Goal: Navigation & Orientation: Find specific page/section

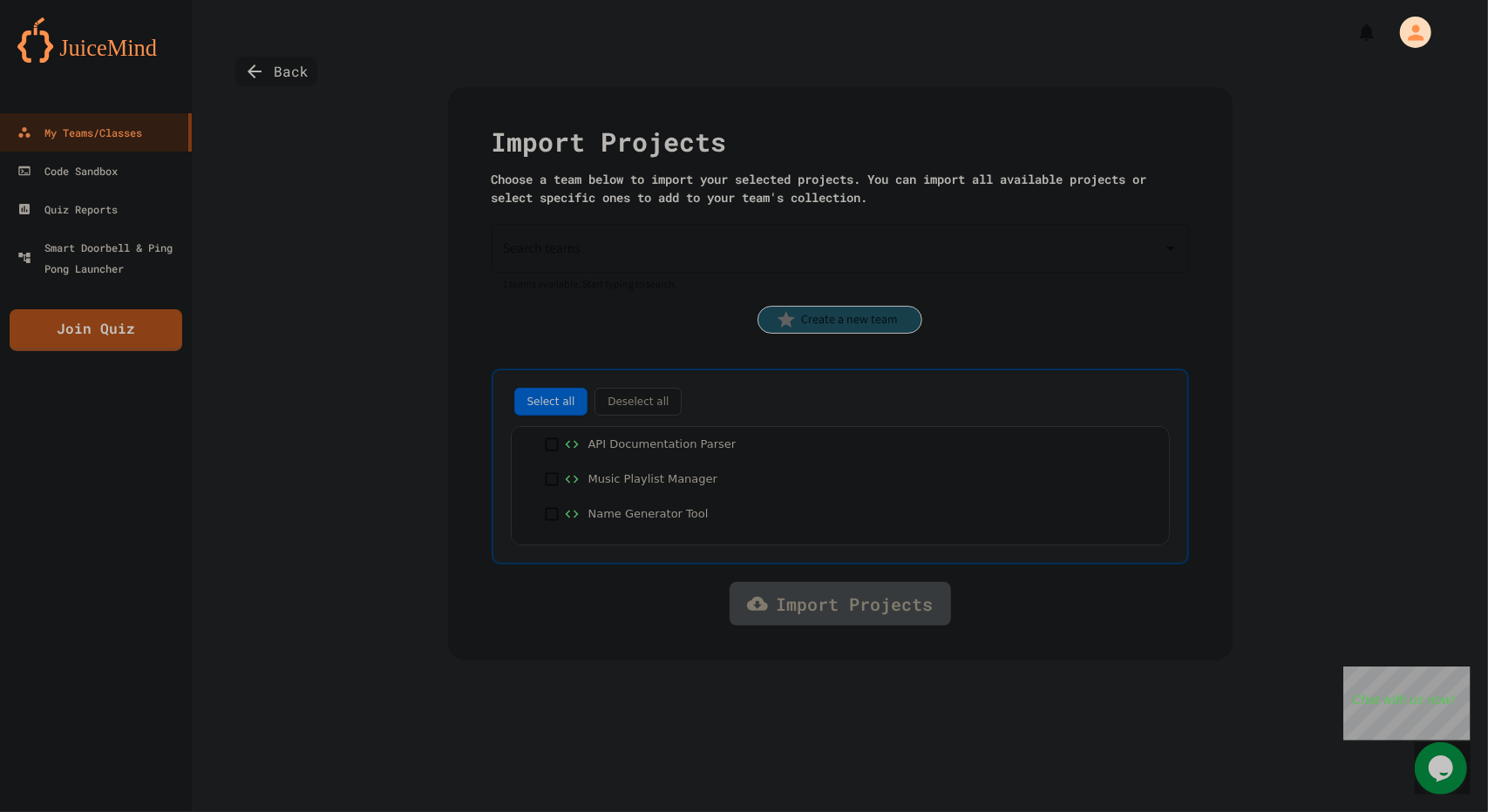
drag, startPoint x: 403, startPoint y: 259, endPoint x: 256, endPoint y: 274, distance: 147.8
click at [403, 259] on div "Back Import Projects Choose a team below to import your selected projects. You …" at bounding box center [840, 406] width 1296 height 812
click at [106, 185] on link "Code Sandbox" at bounding box center [96, 170] width 198 height 40
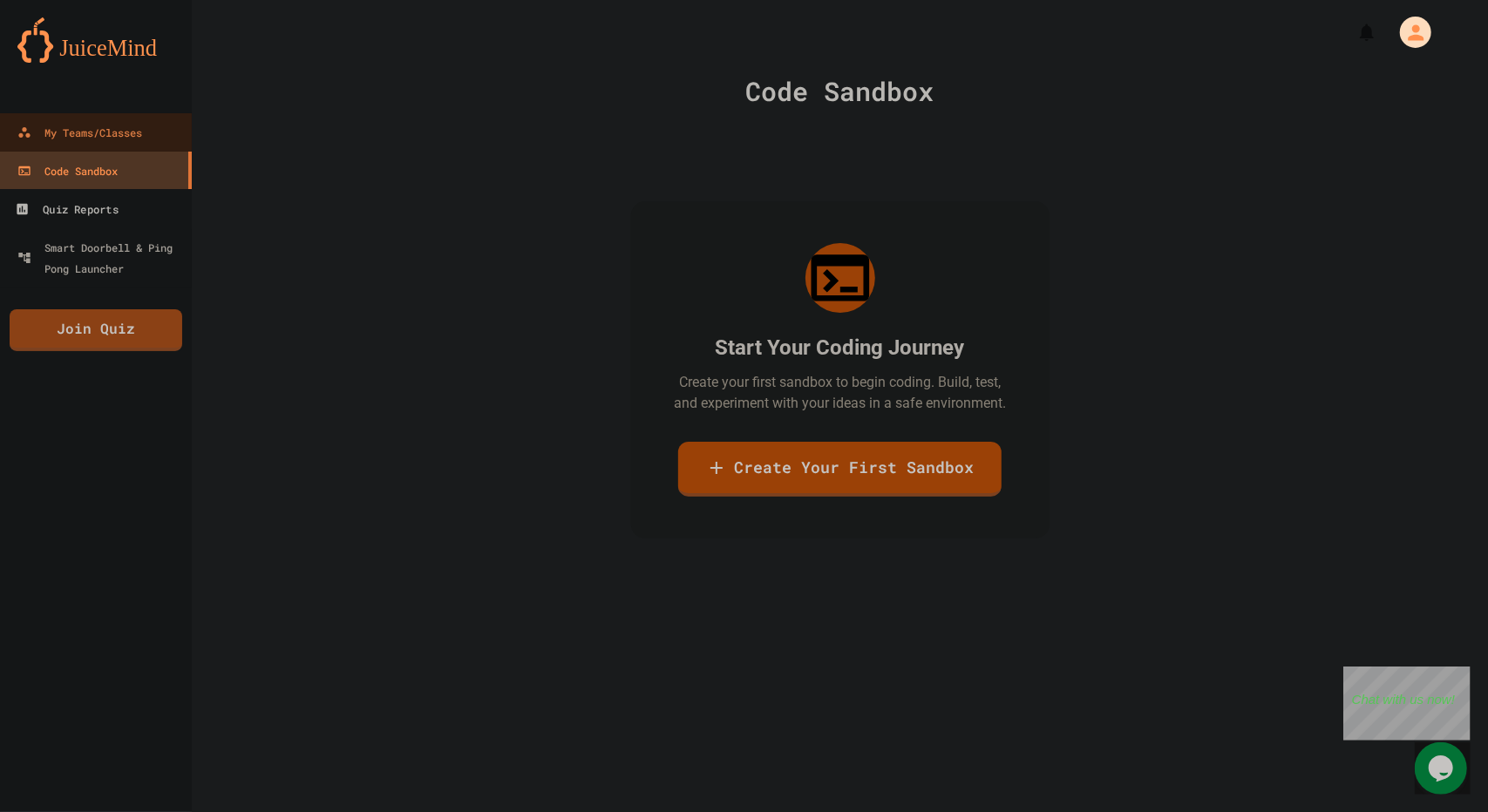
click at [113, 208] on div "Quiz Reports" at bounding box center [66, 209] width 103 height 22
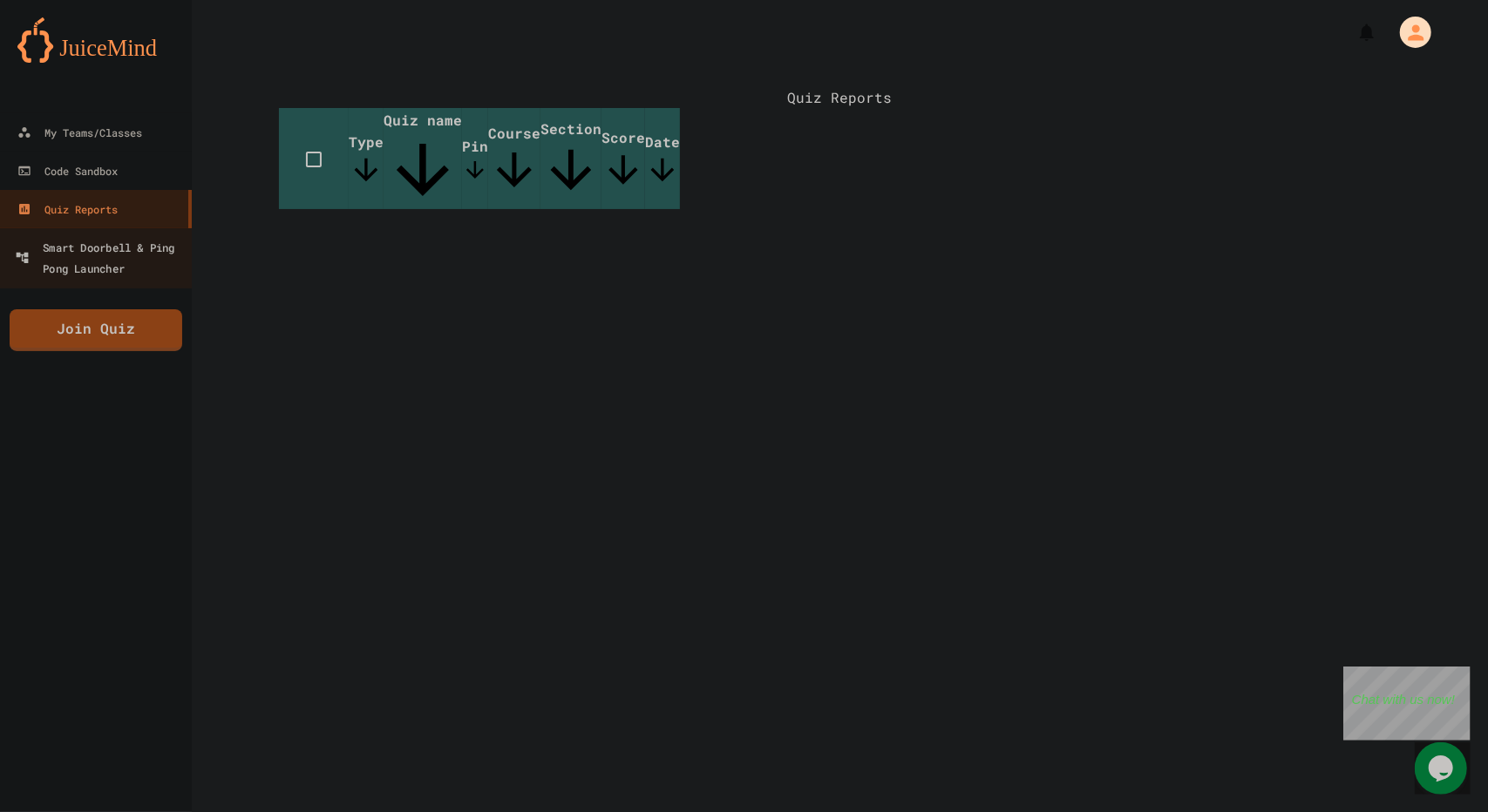
click at [122, 253] on div "Smart Doorbell & Ping Pong Launcher" at bounding box center [101, 257] width 172 height 42
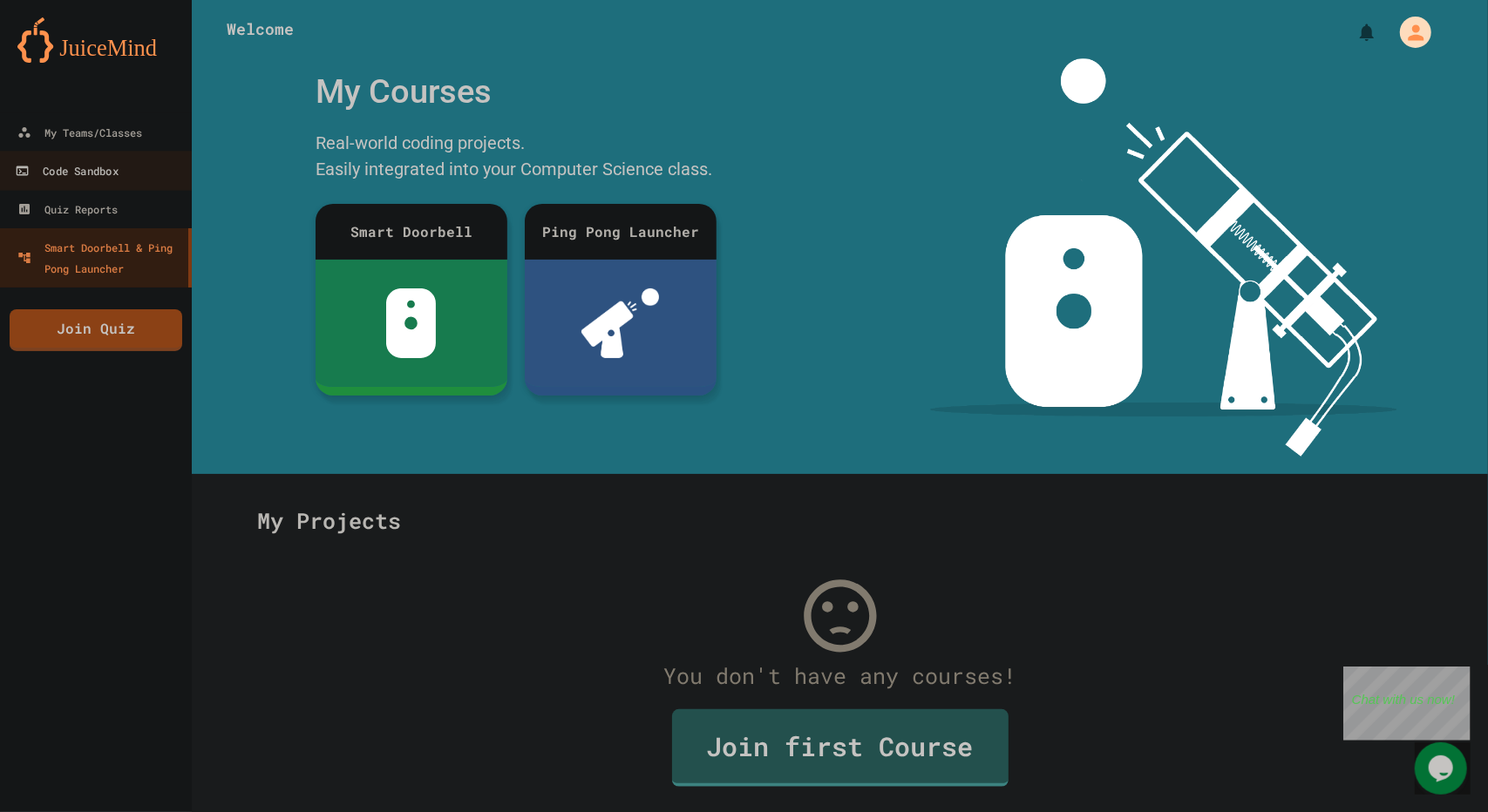
click at [104, 156] on link "Code Sandbox" at bounding box center [96, 170] width 198 height 40
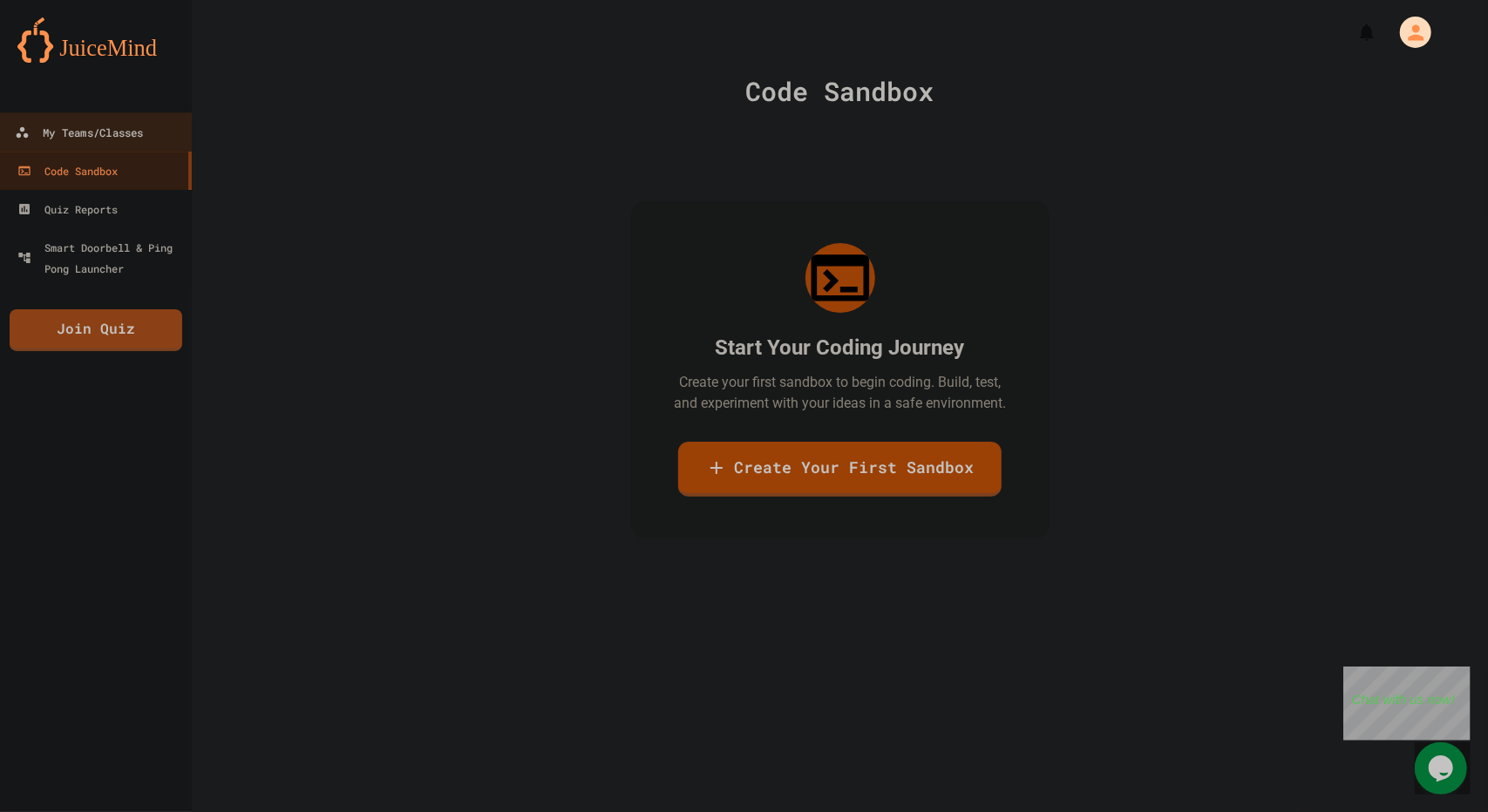
click at [106, 144] on link "My Teams/Classes" at bounding box center [96, 132] width 198 height 40
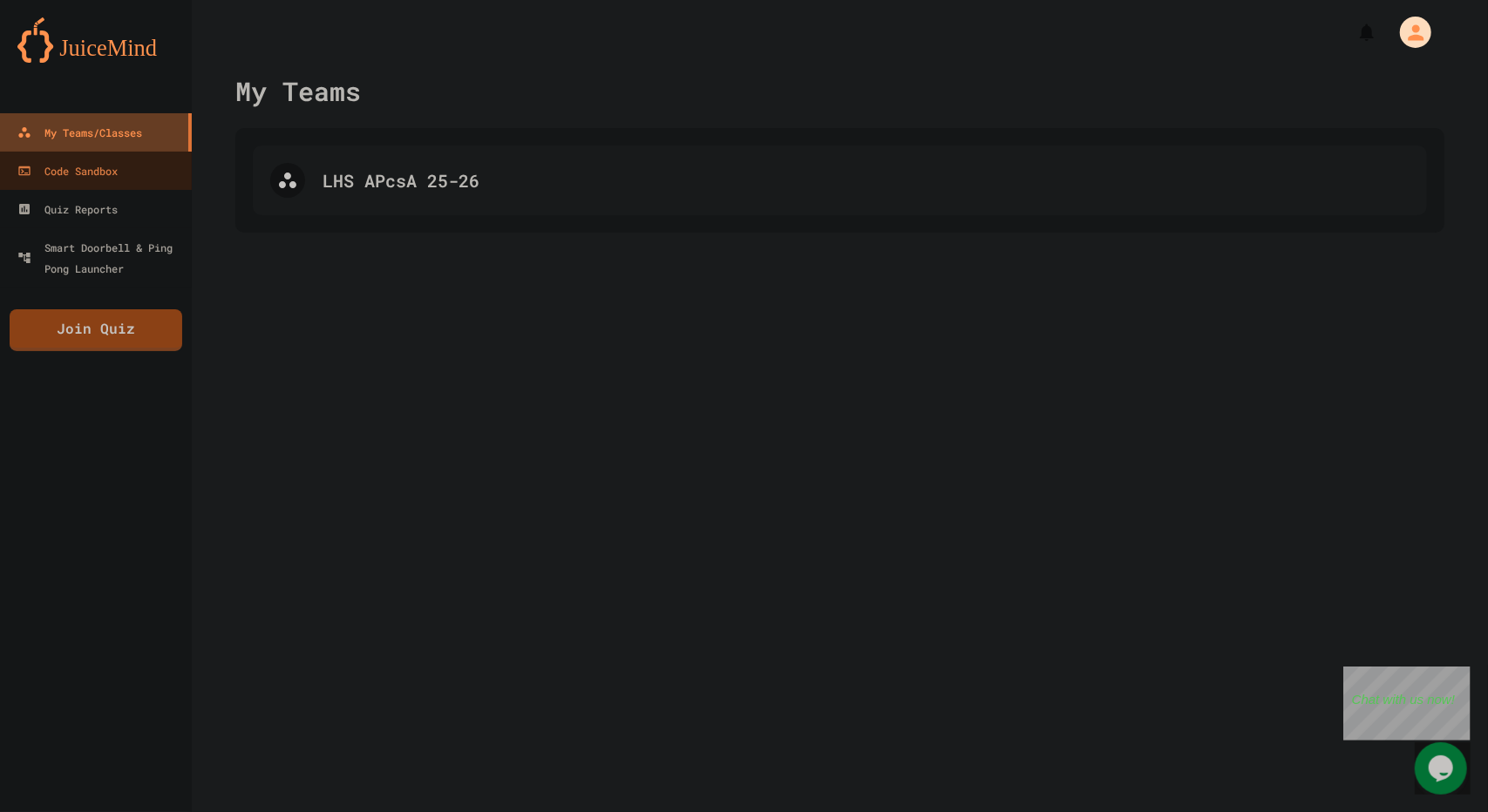
click at [455, 196] on div "LHS APcsA 25-26" at bounding box center [840, 181] width 1174 height 70
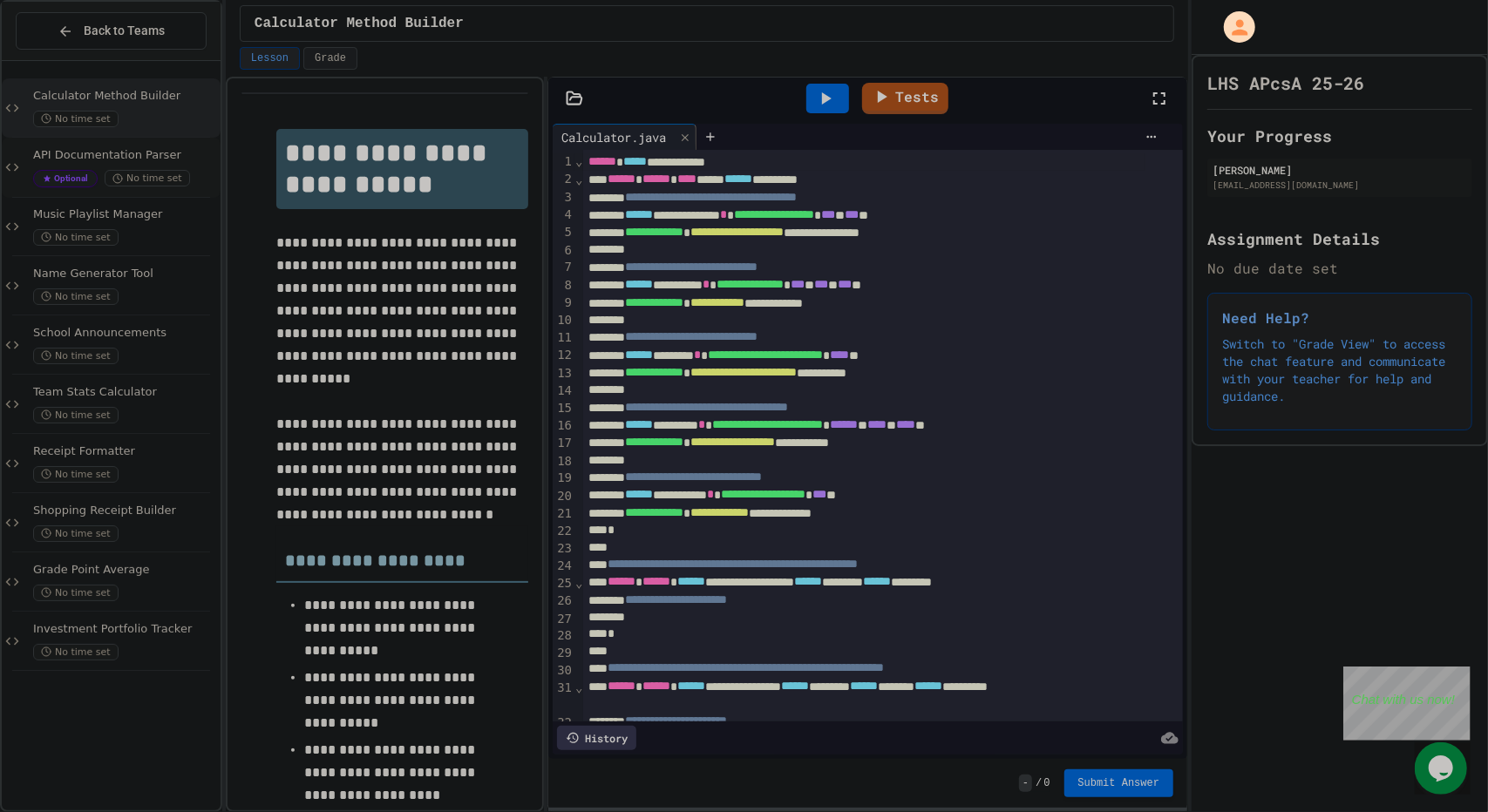
click at [159, 158] on span "API Documentation Parser" at bounding box center [124, 155] width 184 height 15
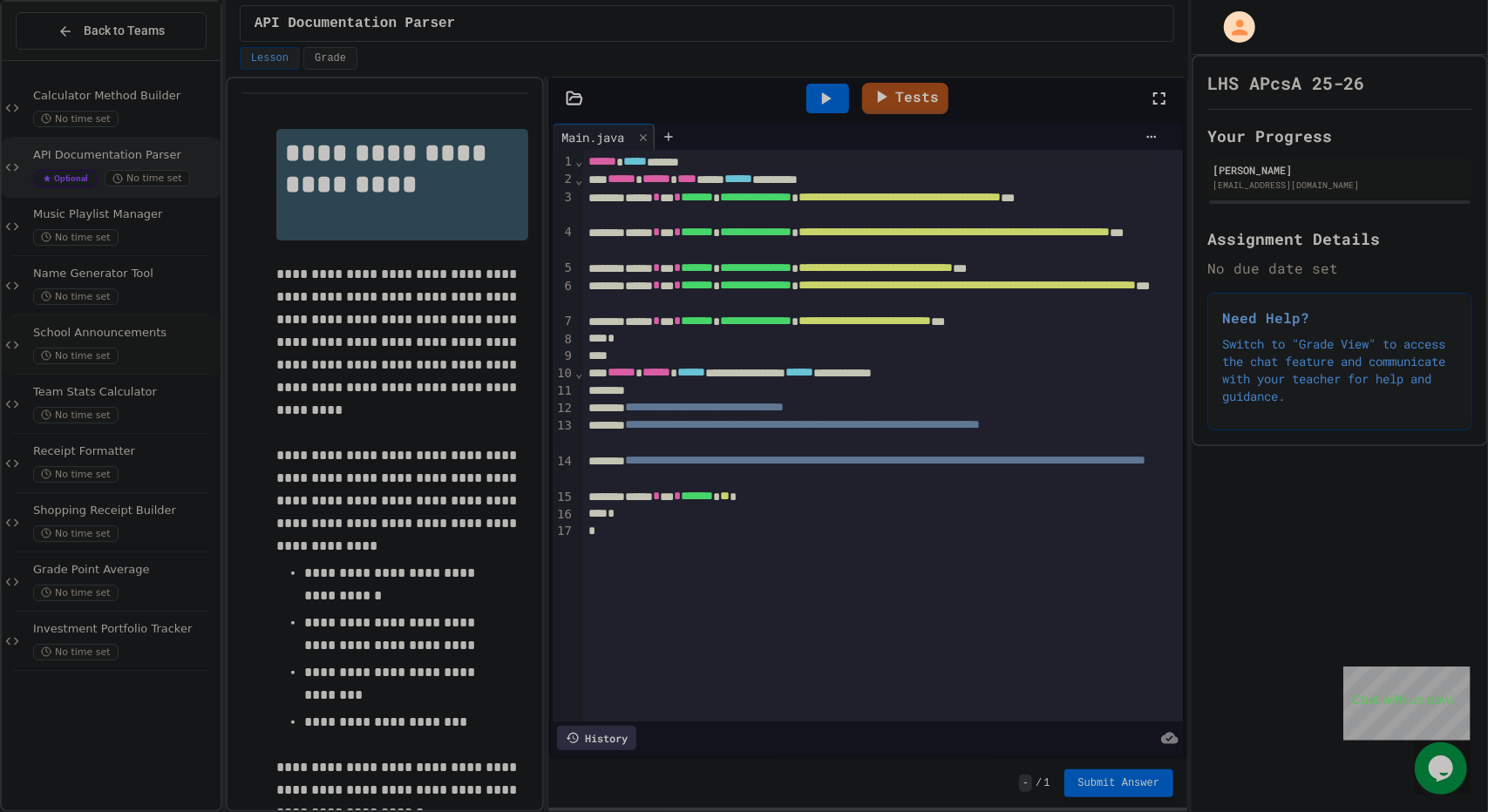
click at [166, 342] on div "School Announcements No time set" at bounding box center [124, 344] width 184 height 39
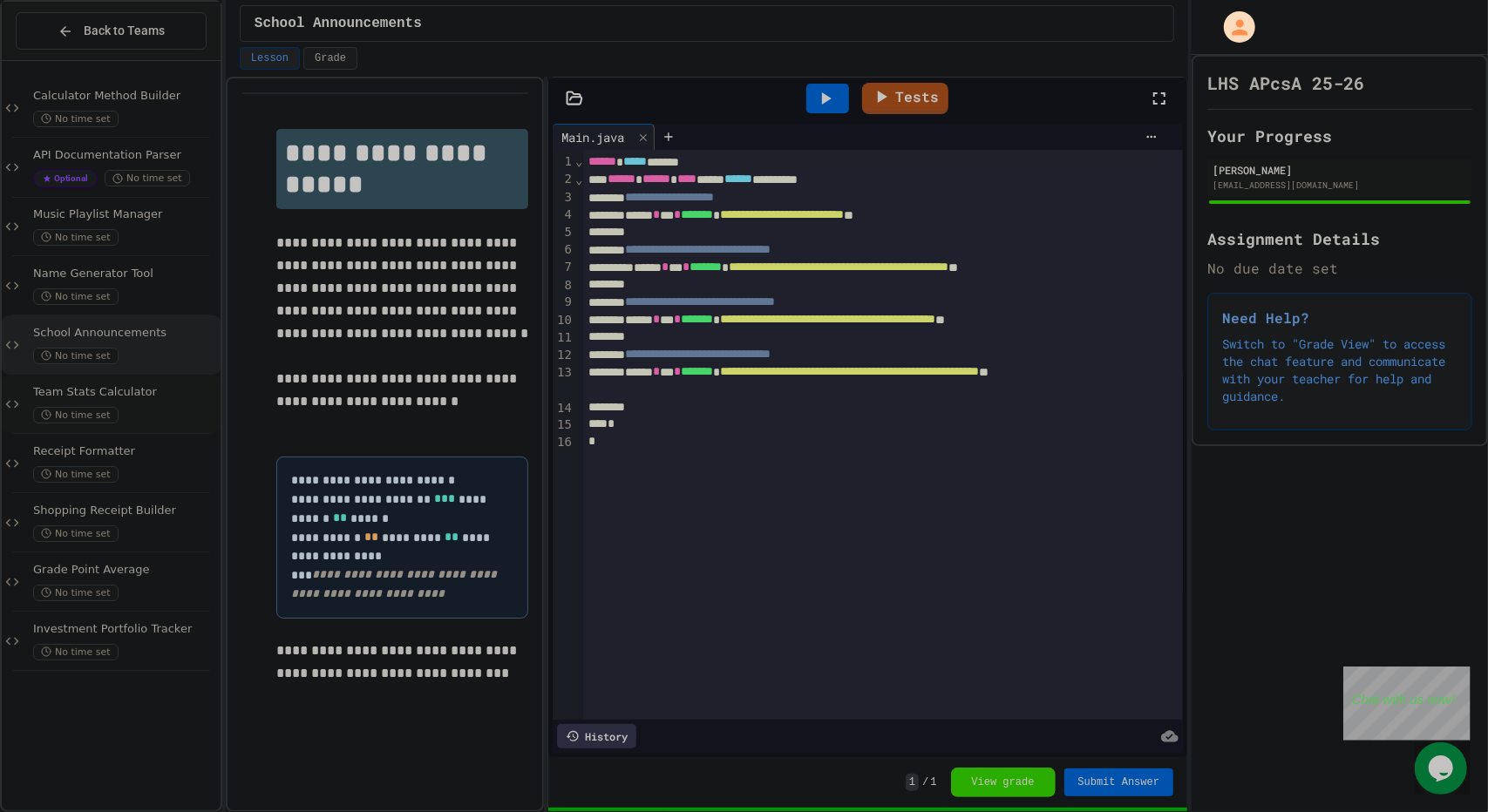
click at [136, 393] on span "Team Stats Calculator" at bounding box center [124, 392] width 184 height 15
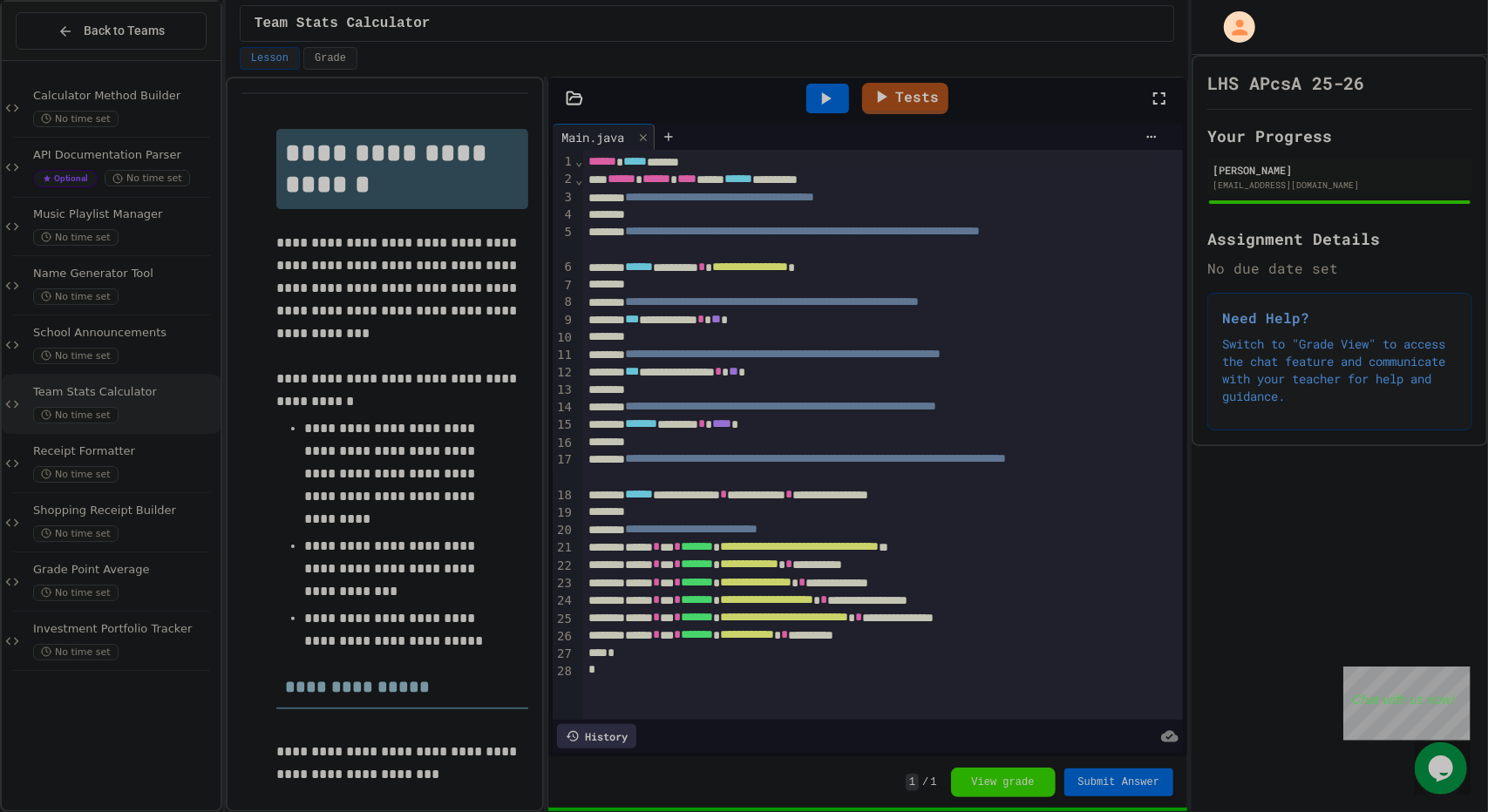
click at [157, 444] on span "Receipt Formatter" at bounding box center [124, 452] width 184 height 15
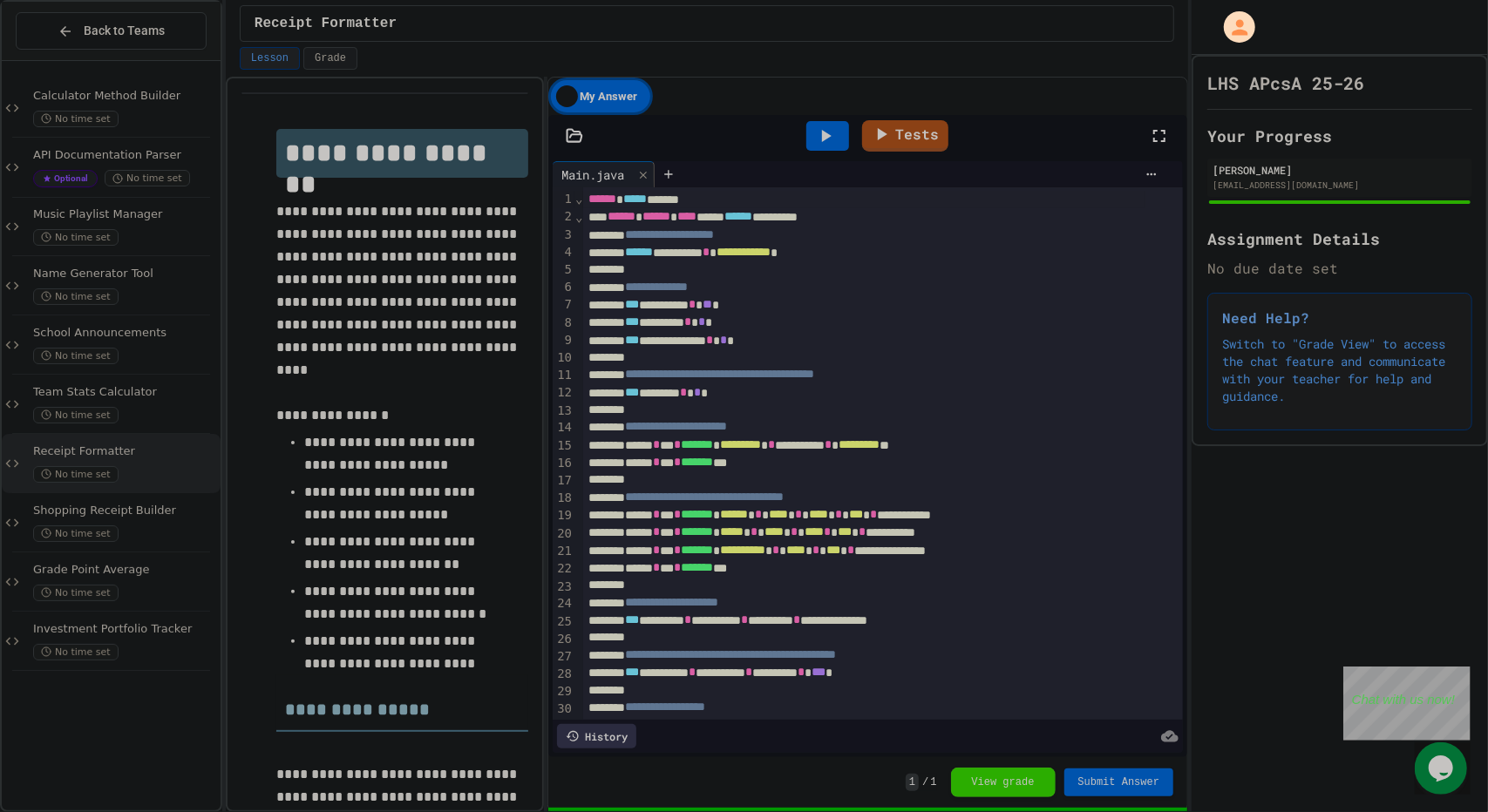
click at [153, 510] on span "Shopping Receipt Builder" at bounding box center [124, 511] width 184 height 15
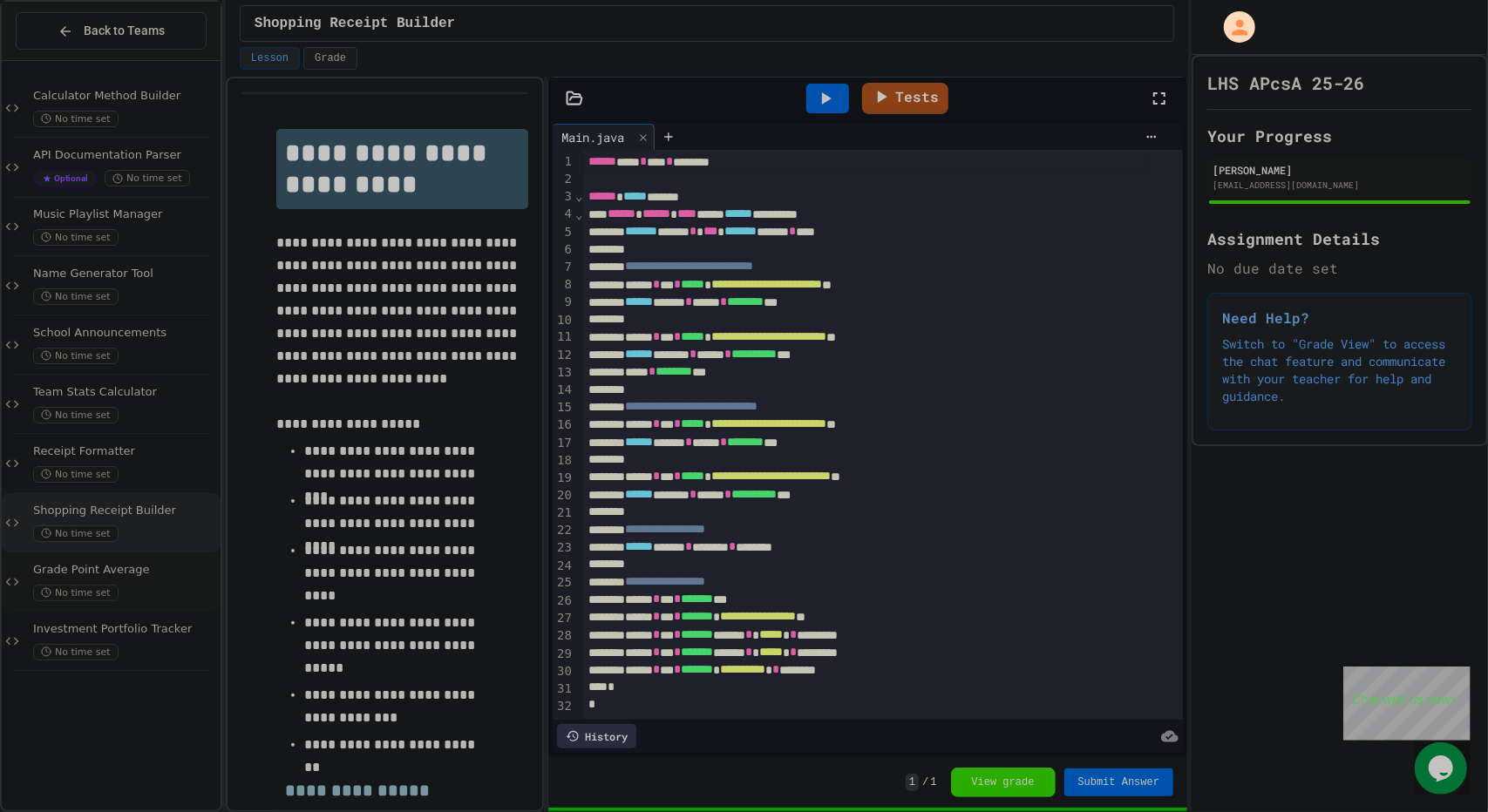
click at [152, 586] on div "No time set" at bounding box center [124, 593] width 184 height 17
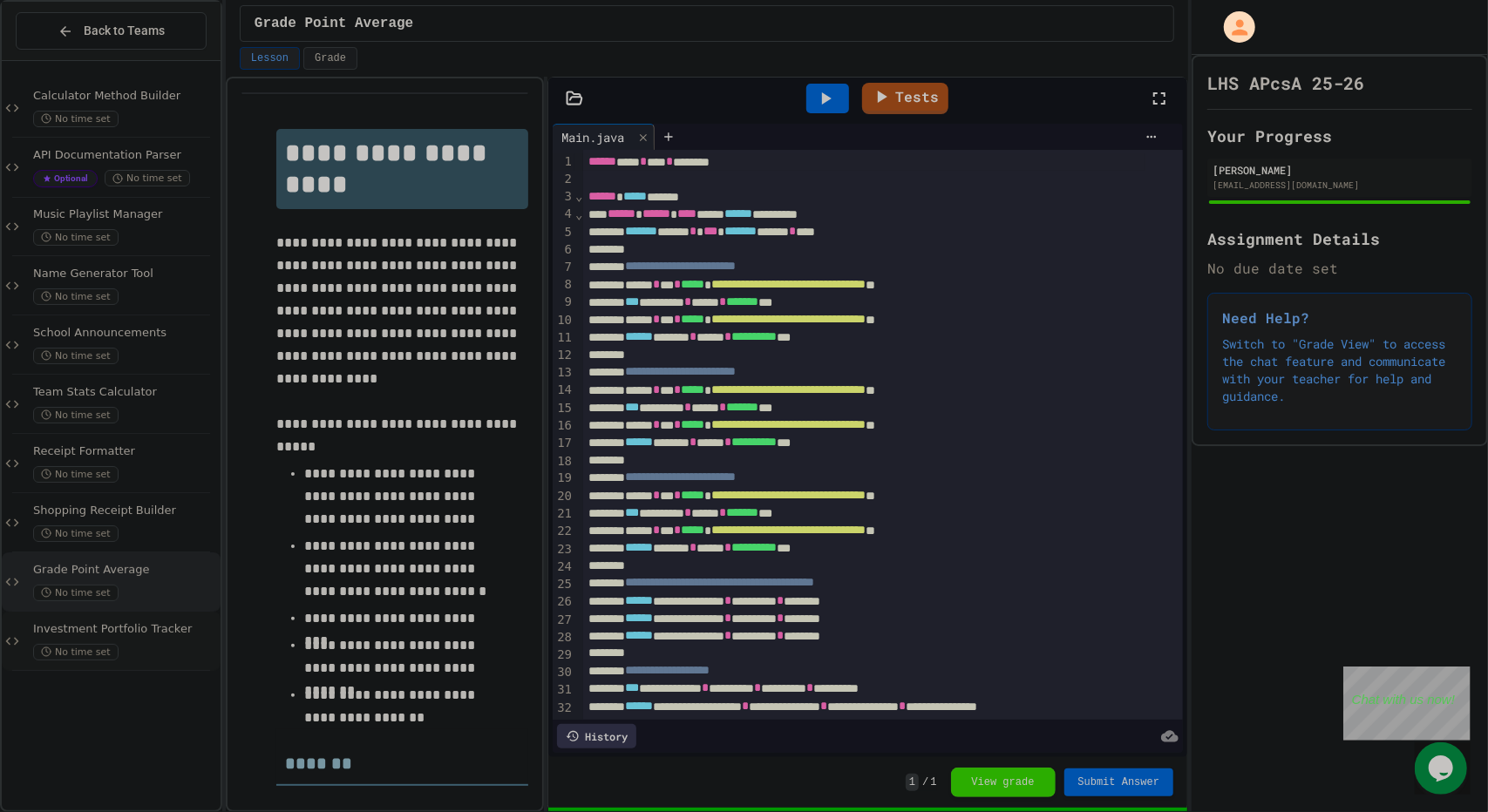
click at [153, 639] on div "Investment Portfolio Tracker No time set" at bounding box center [124, 641] width 184 height 39
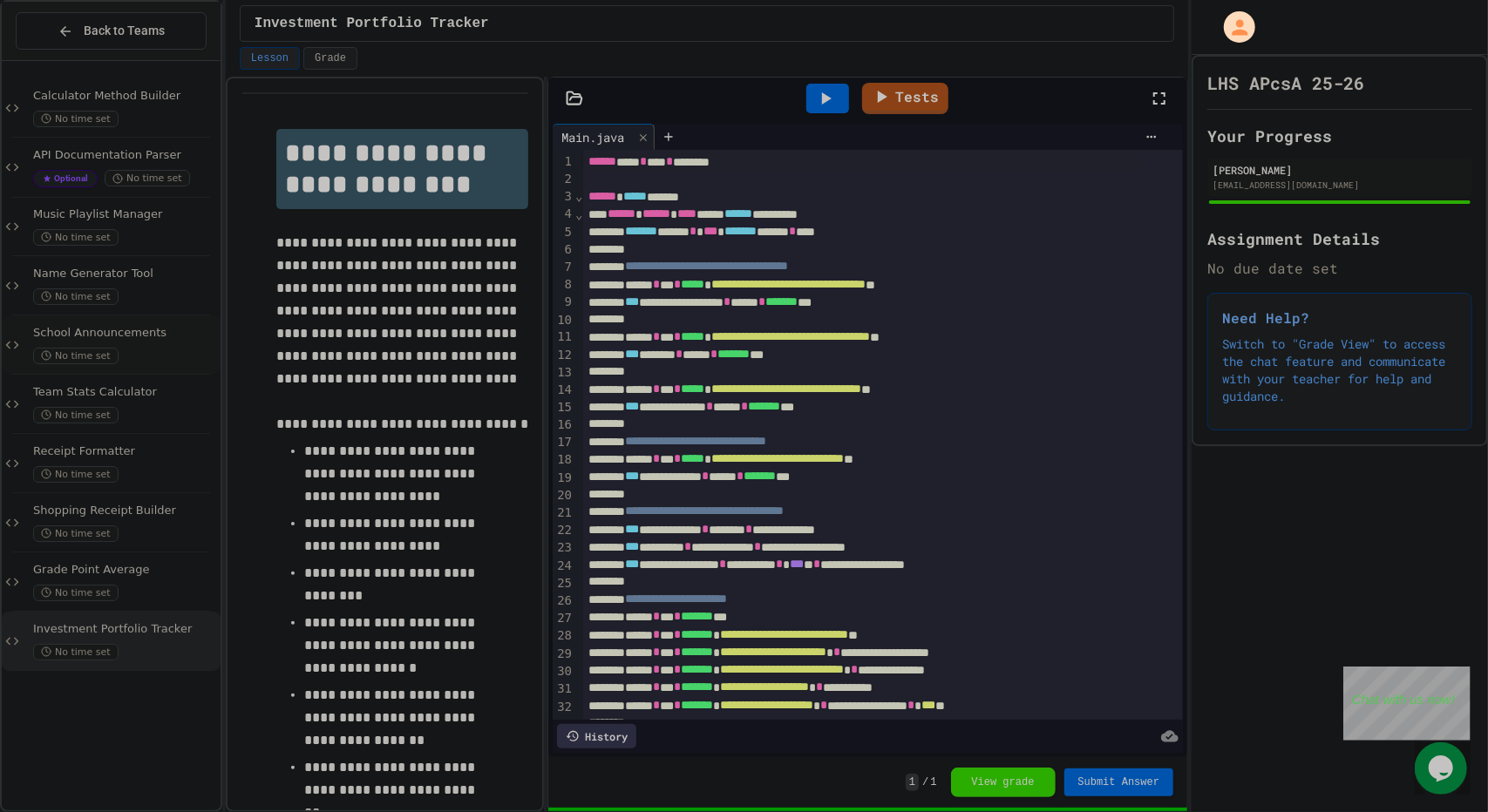
click at [152, 365] on div "School Announcements No time set" at bounding box center [111, 344] width 218 height 59
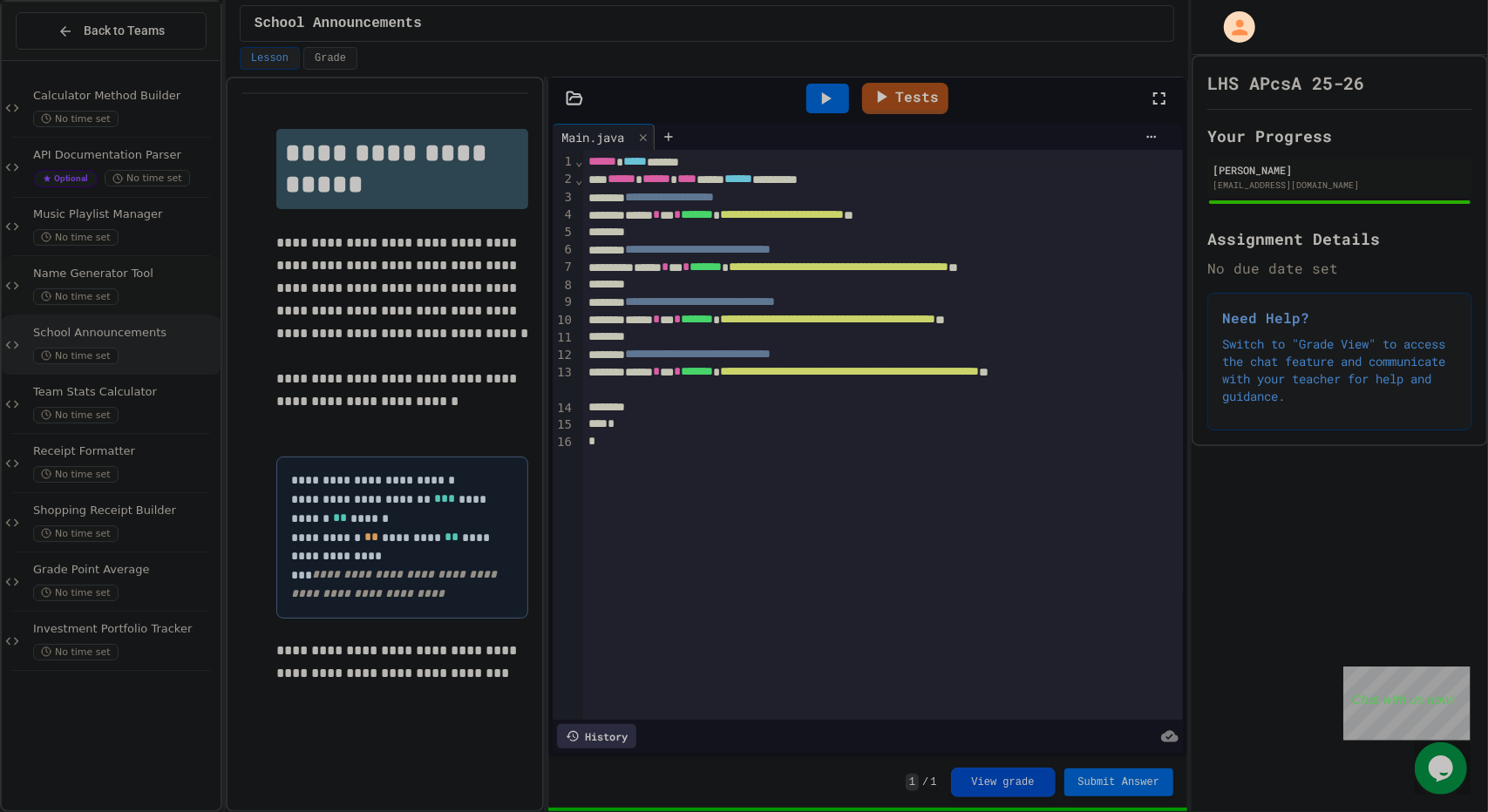
click at [146, 304] on div "Name Generator Tool No time set" at bounding box center [111, 285] width 218 height 59
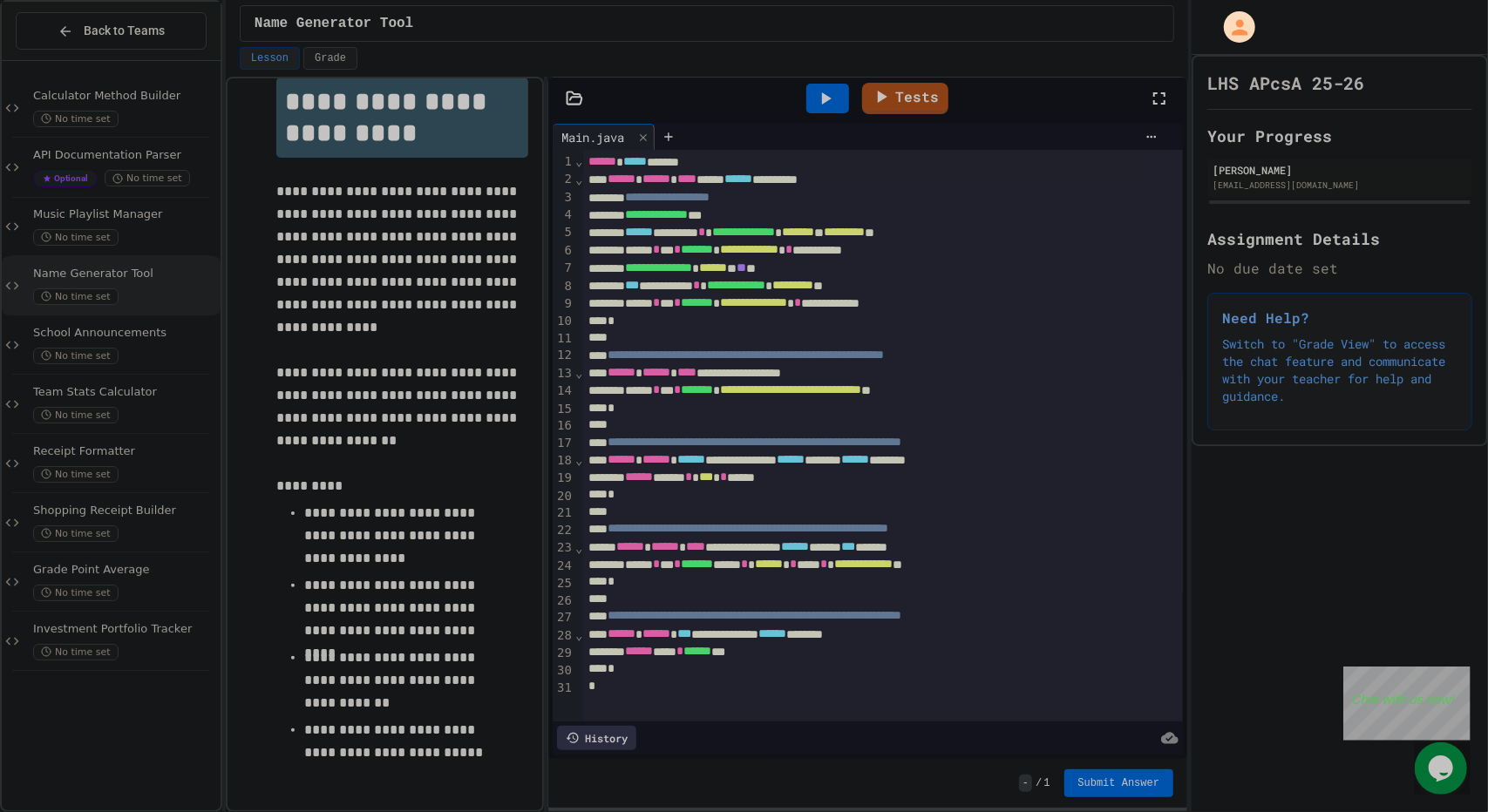
scroll to position [58, 0]
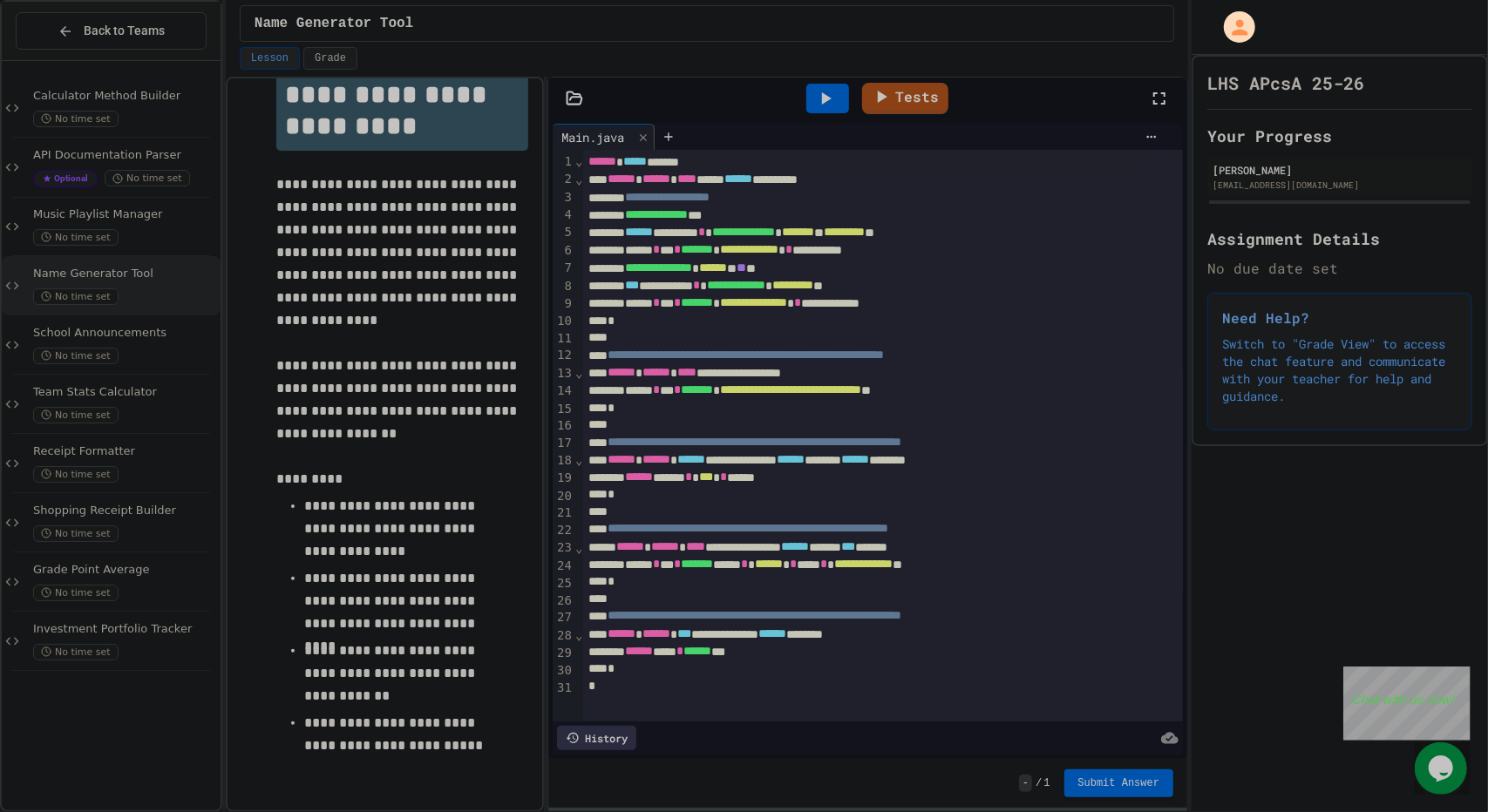
click at [767, 400] on div "*" at bounding box center [863, 408] width 562 height 18
click at [1035, 386] on div "**********" at bounding box center [863, 390] width 562 height 18
click at [799, 661] on div "*" at bounding box center [863, 669] width 562 height 18
click at [723, 684] on div "*" at bounding box center [863, 686] width 562 height 18
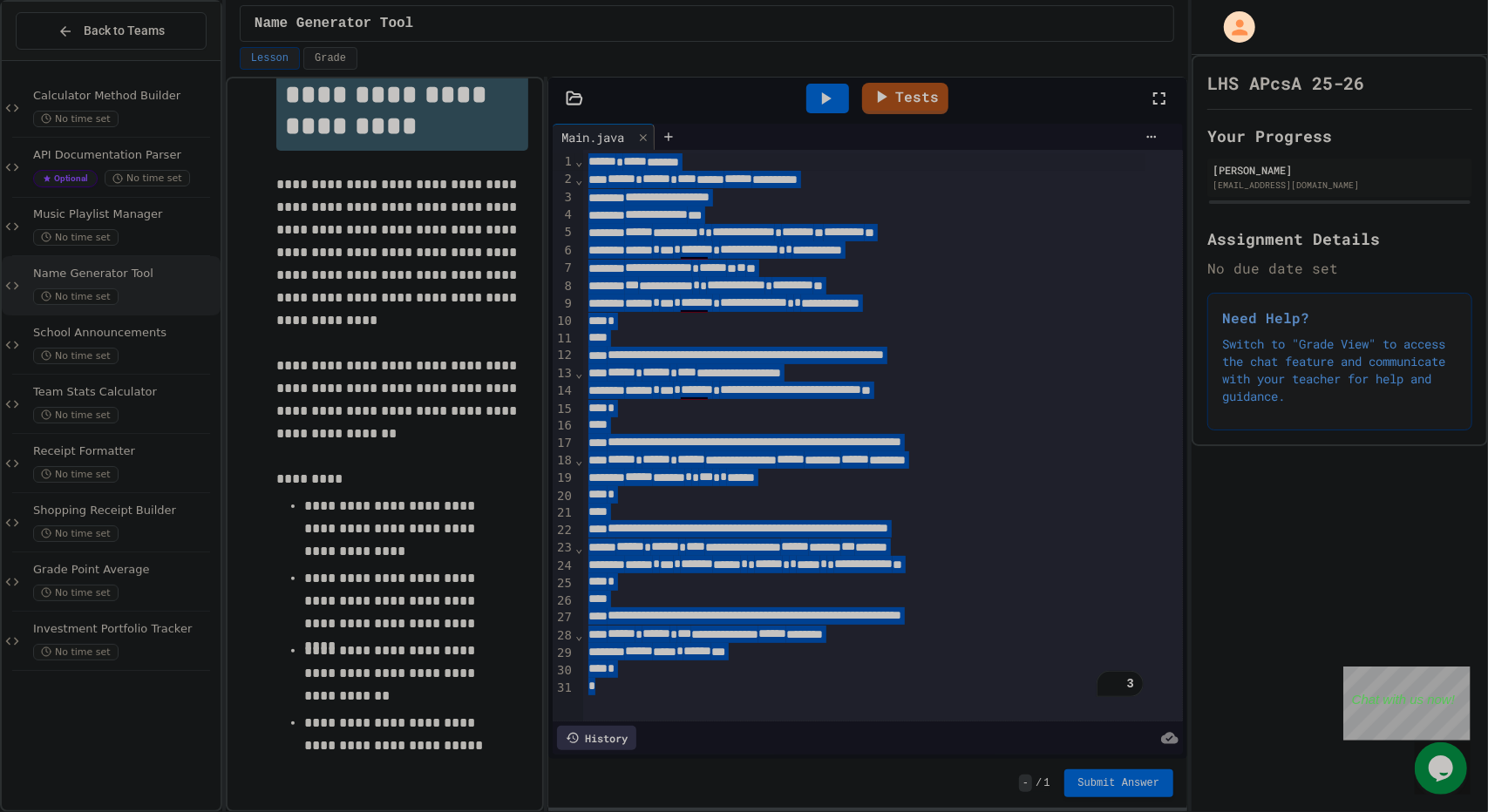
drag, startPoint x: 674, startPoint y: 686, endPoint x: 585, endPoint y: 163, distance: 530.5
click at [585, 163] on div "**********" at bounding box center [882, 435] width 600 height 571
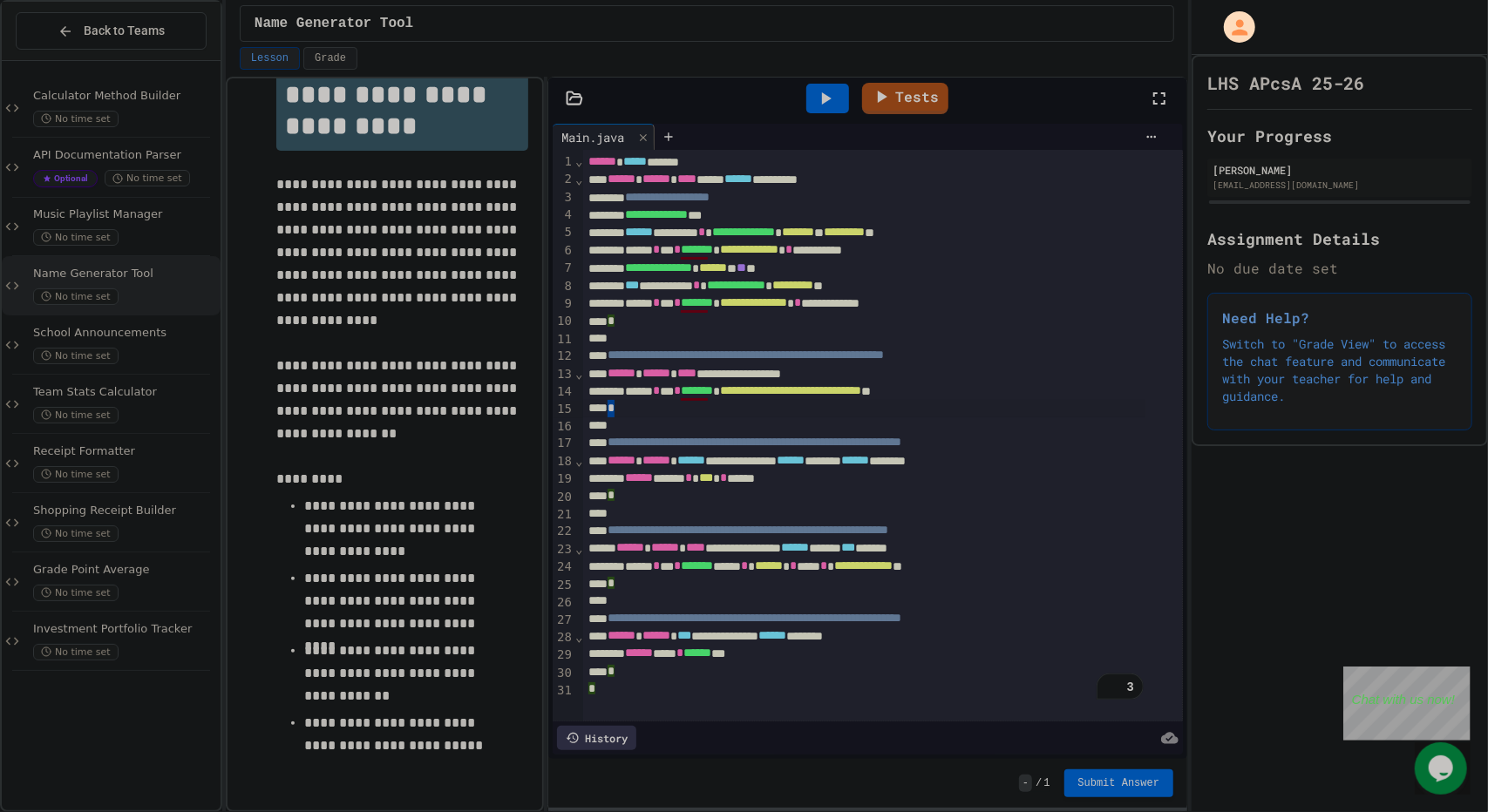
click at [765, 415] on div "**********" at bounding box center [882, 435] width 600 height 571
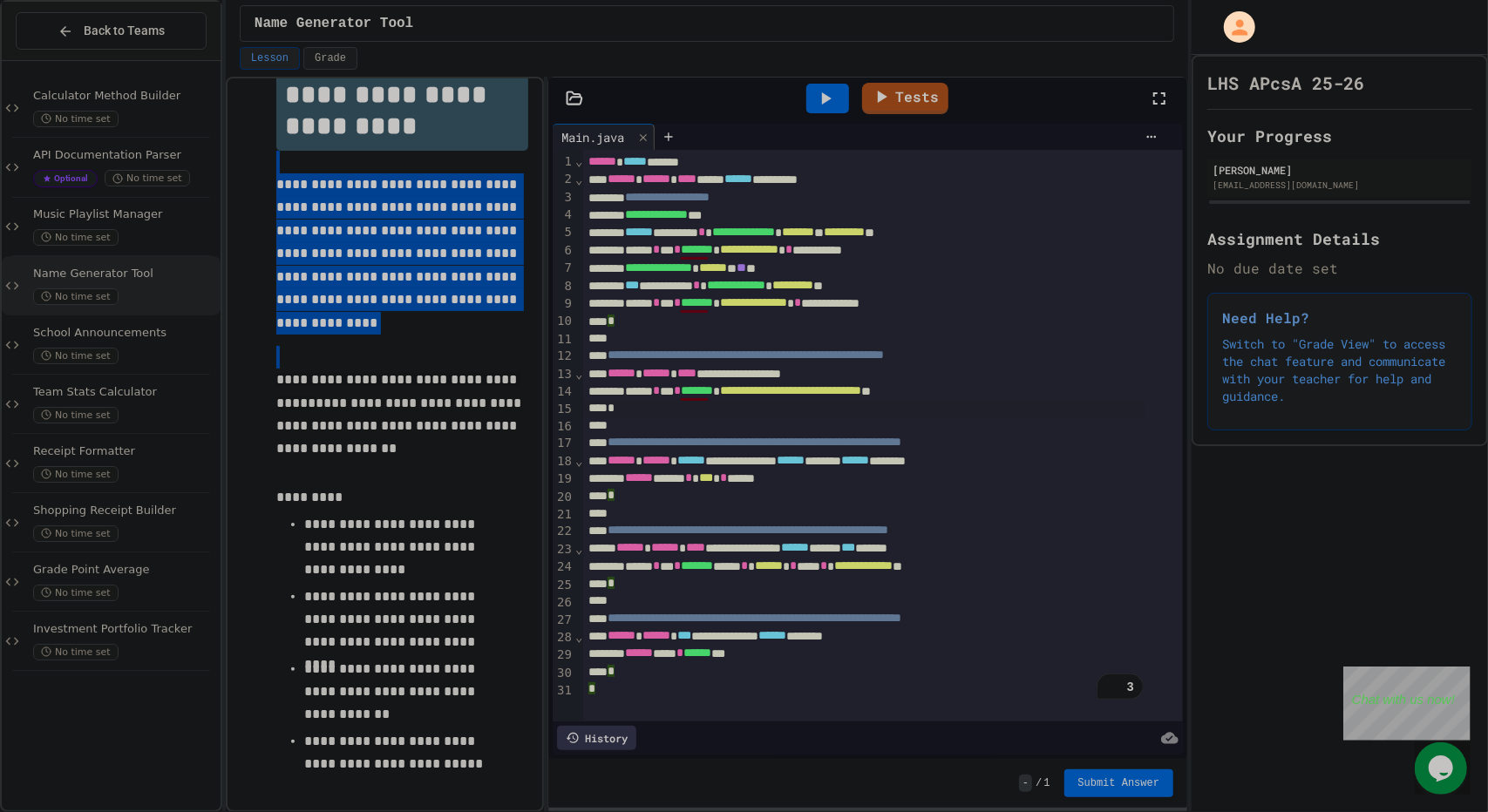
drag, startPoint x: 266, startPoint y: 170, endPoint x: 352, endPoint y: 416, distance: 260.6
click at [352, 416] on div "**********" at bounding box center [384, 434] width 287 height 762
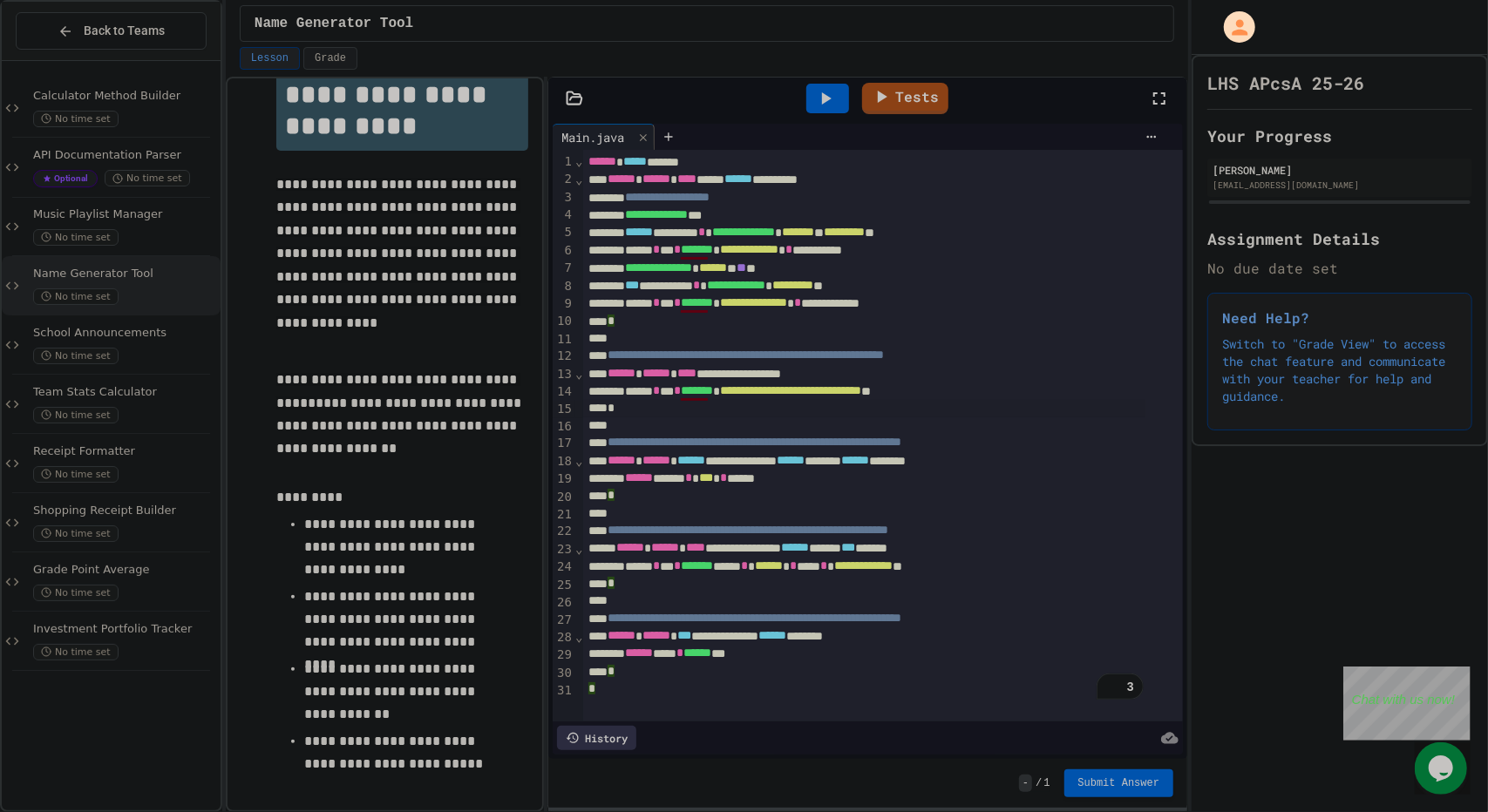
click at [284, 541] on ul "**********" at bounding box center [403, 643] width 252 height 264
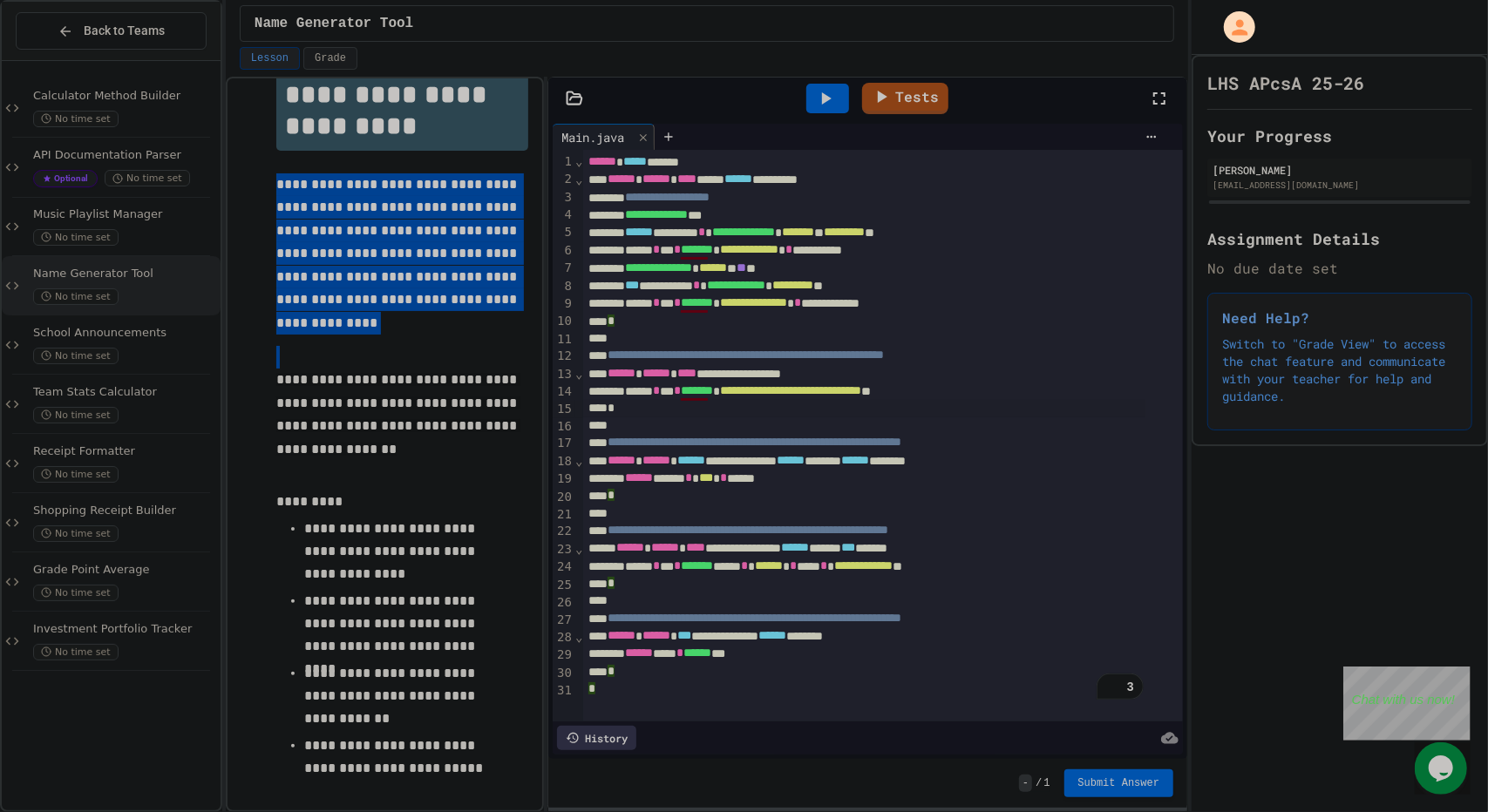
drag, startPoint x: 262, startPoint y: 173, endPoint x: 465, endPoint y: 463, distance: 354.0
click at [465, 463] on div "**********" at bounding box center [384, 436] width 287 height 767
copy div "**********"
click at [827, 91] on icon at bounding box center [825, 99] width 21 height 21
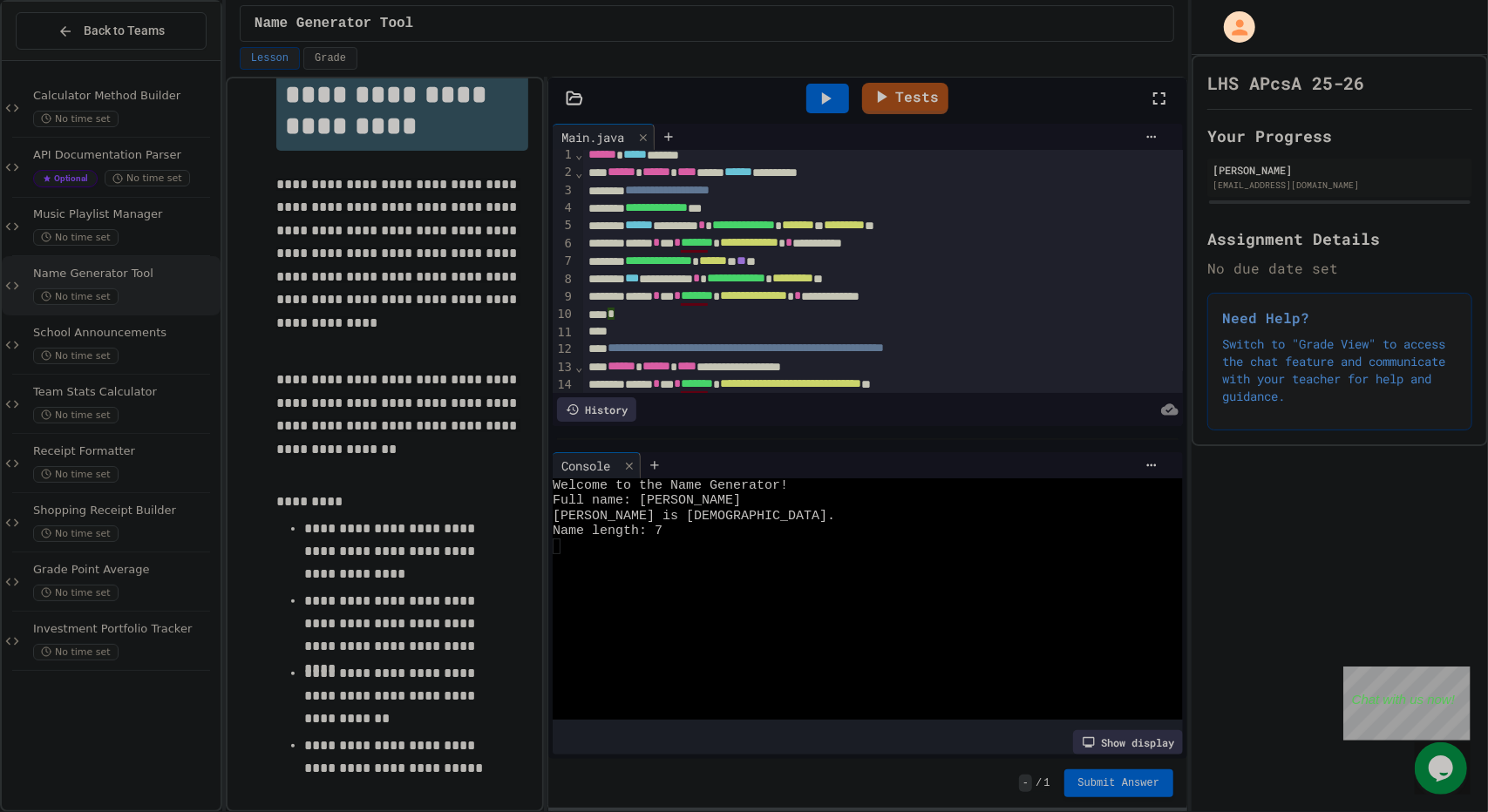
click at [561, 545] on div at bounding box center [850, 546] width 596 height 15
drag, startPoint x: 683, startPoint y: 388, endPoint x: 699, endPoint y: 476, distance: 89.4
click at [699, 476] on div "**********" at bounding box center [867, 439] width 639 height 640
click at [727, 448] on div "Console WWWWWWWWWWWWWWWWWWWWWWWWWWWWWWWW Welcome to the Name Generator! Full na…" at bounding box center [867, 603] width 639 height 311
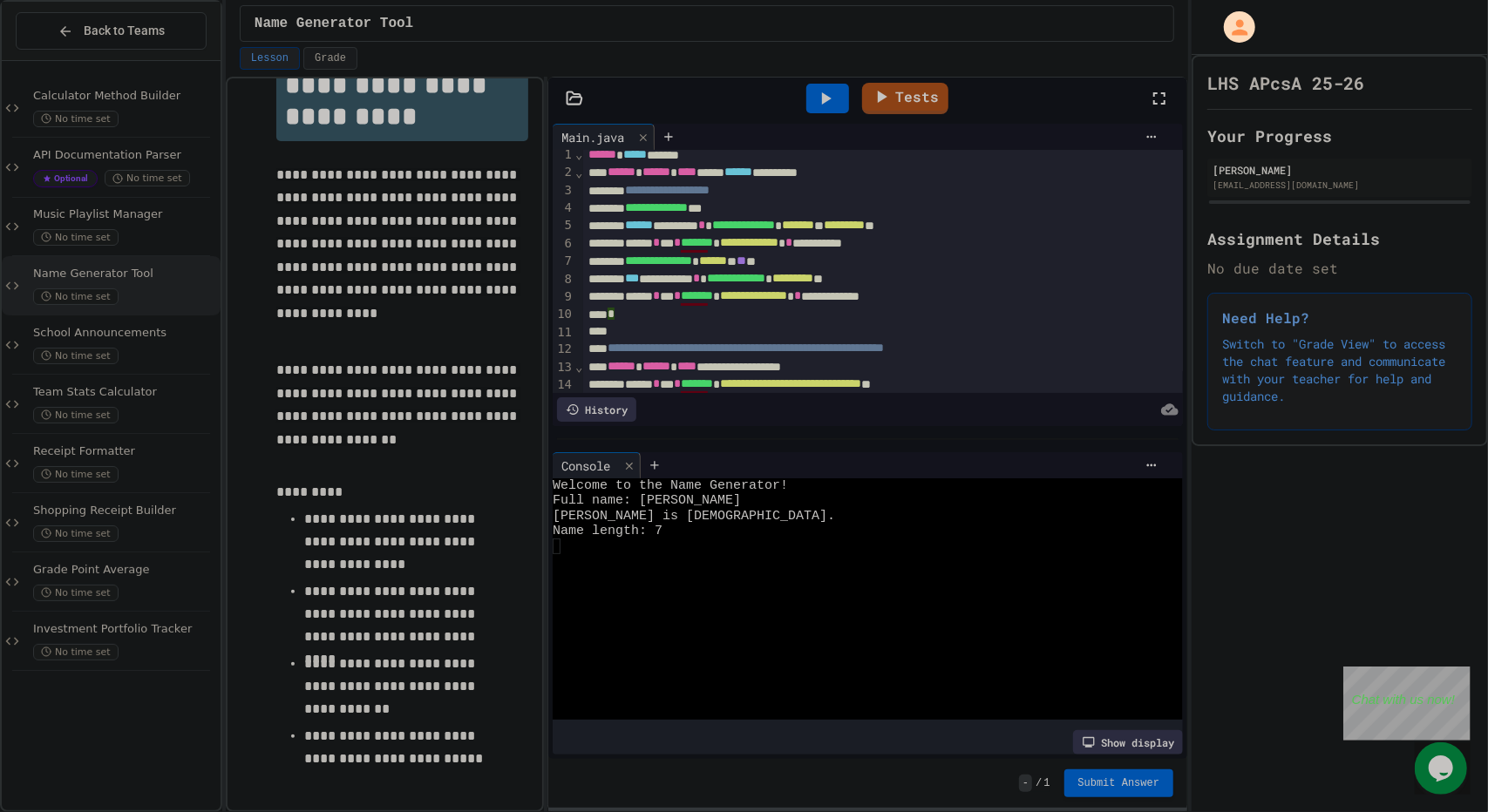
scroll to position [81, 0]
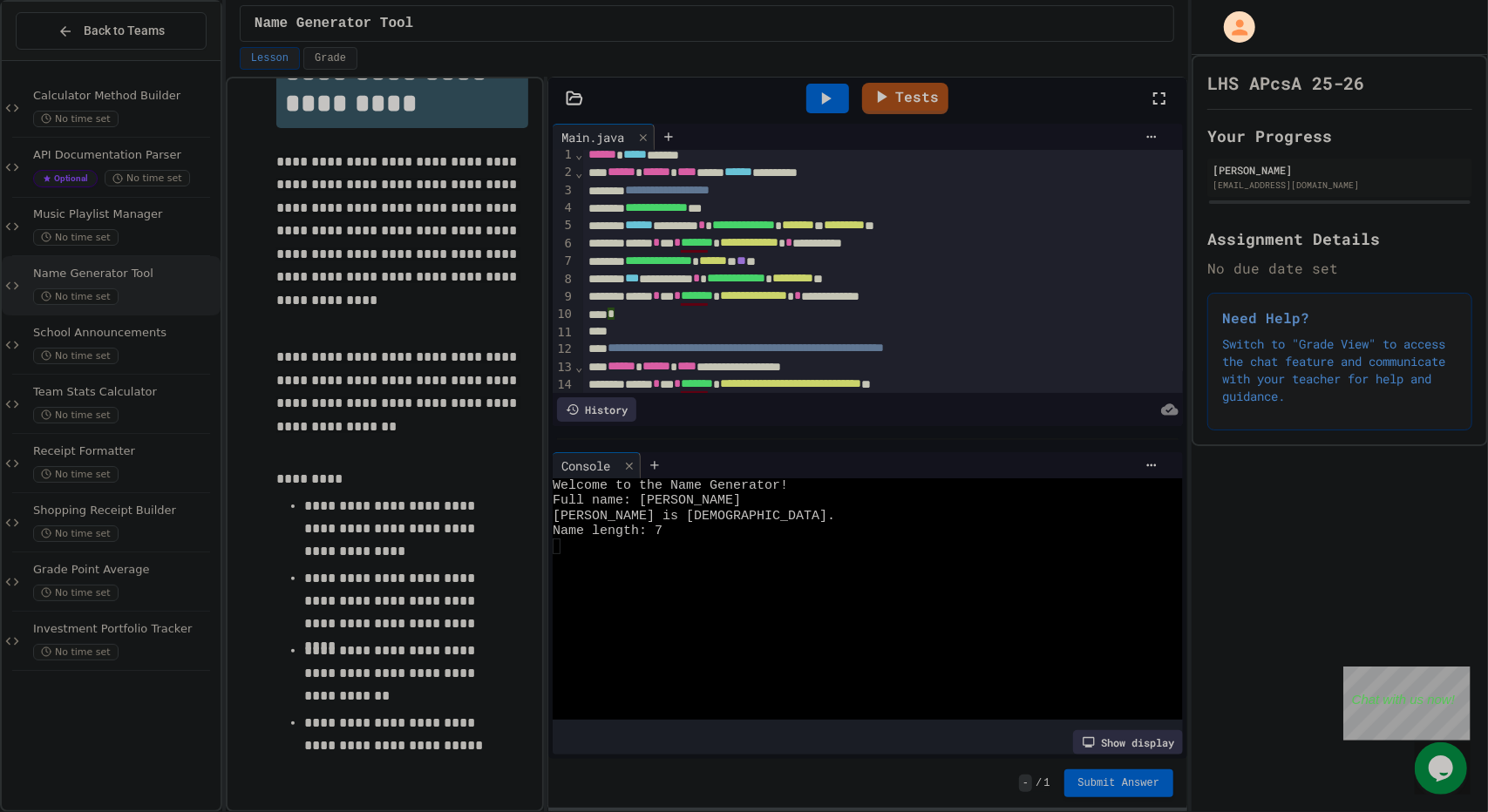
click at [690, 393] on div "History" at bounding box center [867, 409] width 630 height 33
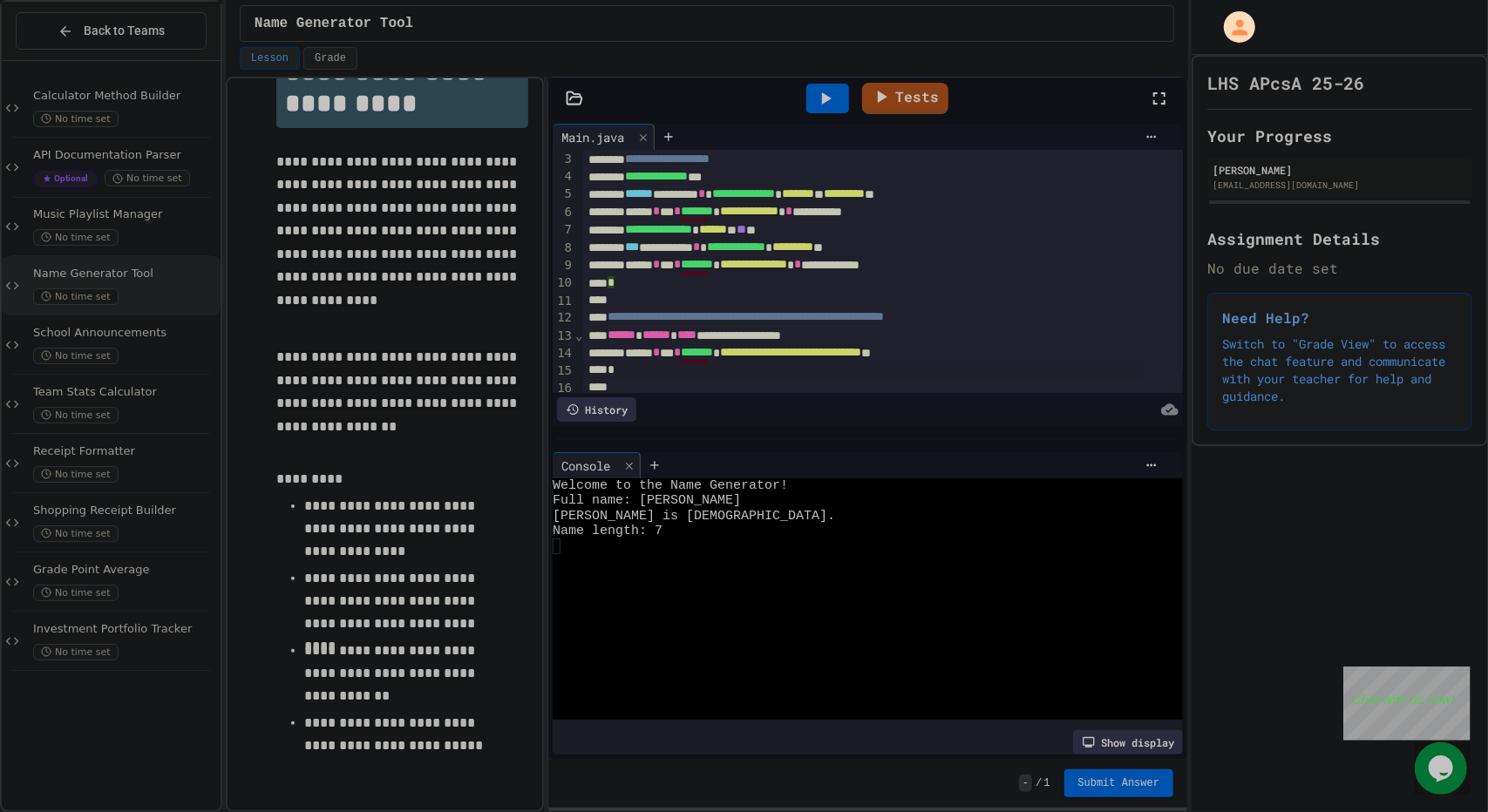
scroll to position [0, 0]
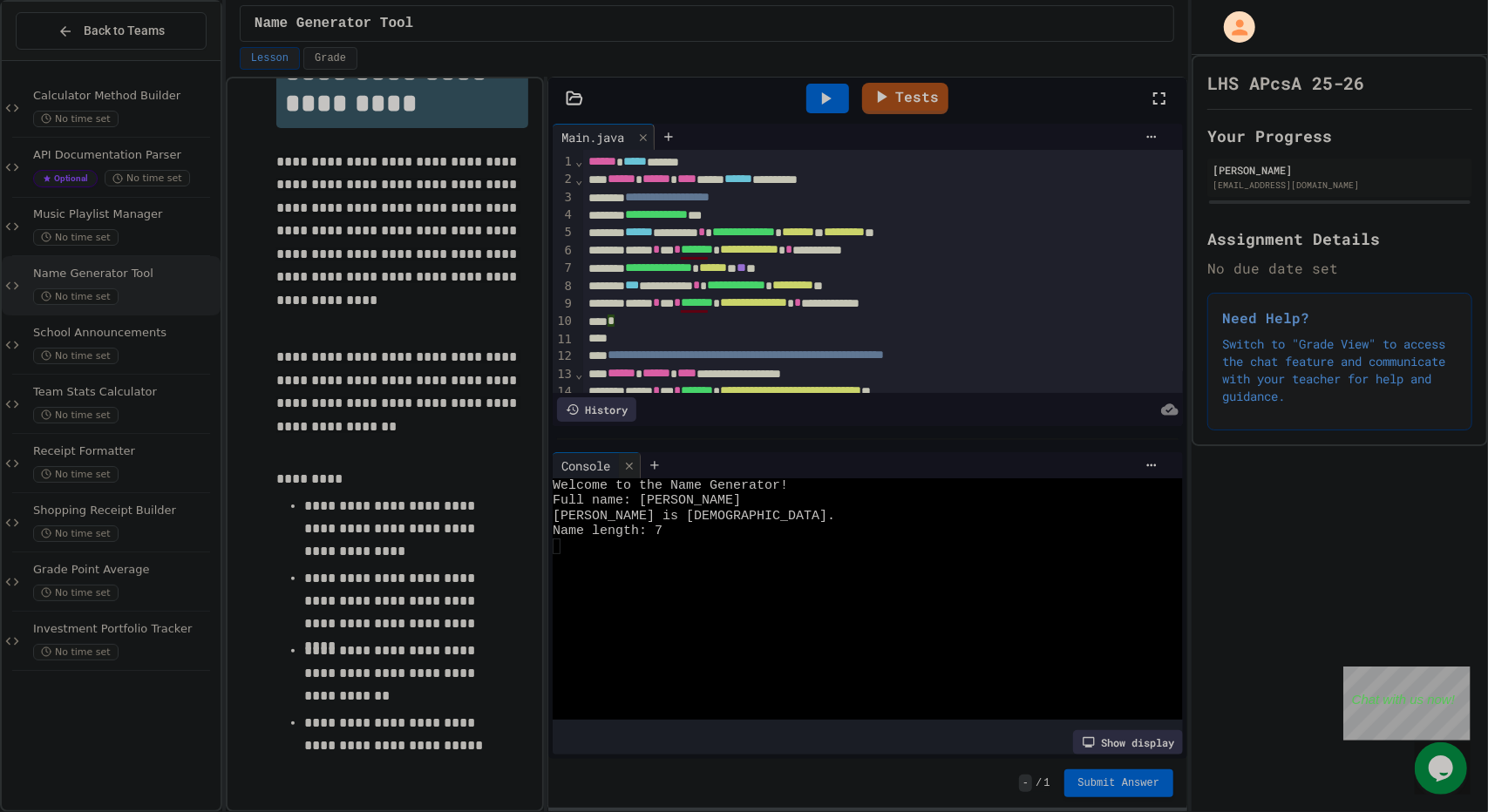
click at [627, 453] on div at bounding box center [629, 465] width 21 height 25
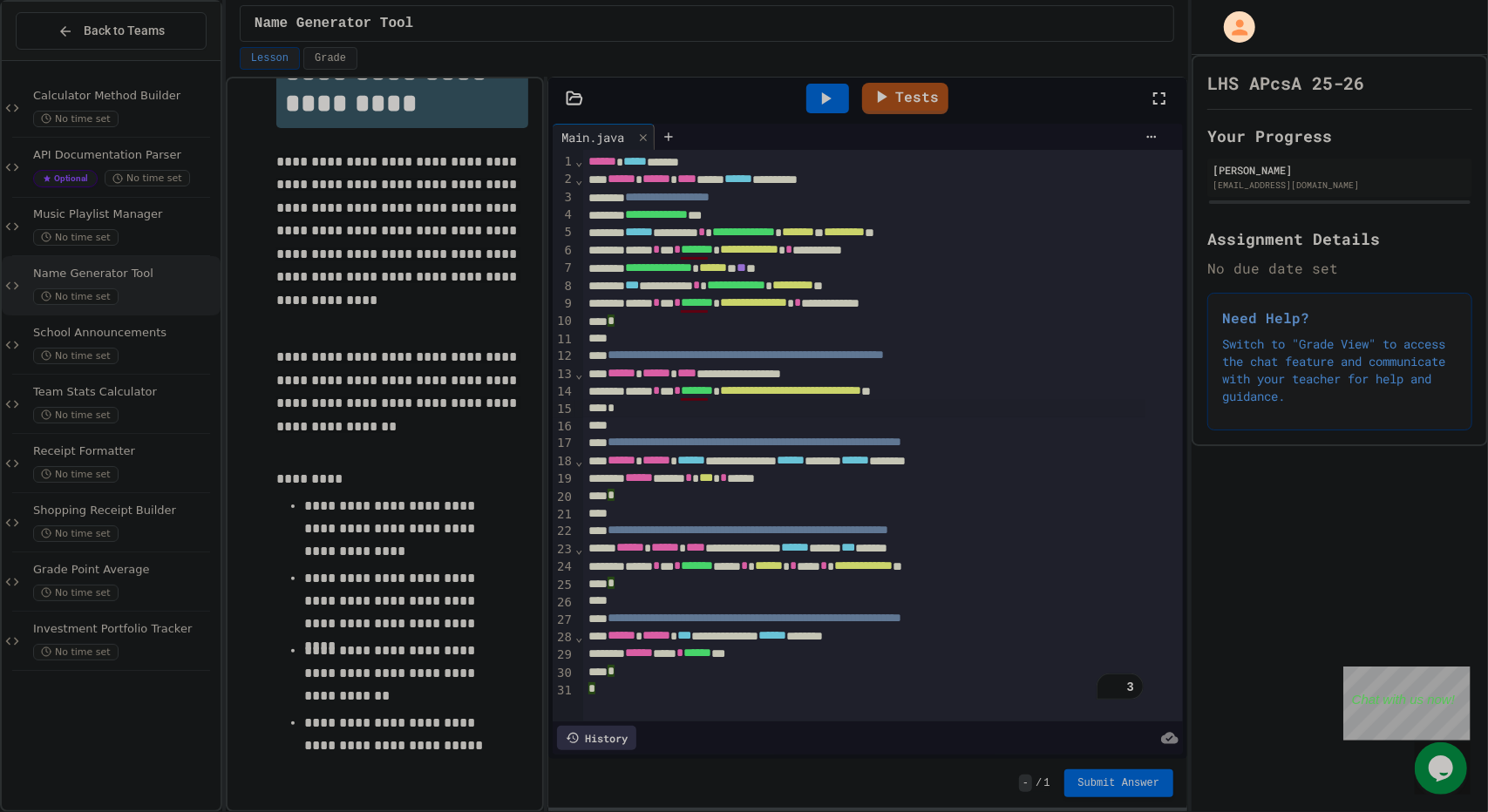
scroll to position [7, 0]
click at [170, 239] on div "No time set" at bounding box center [124, 238] width 184 height 17
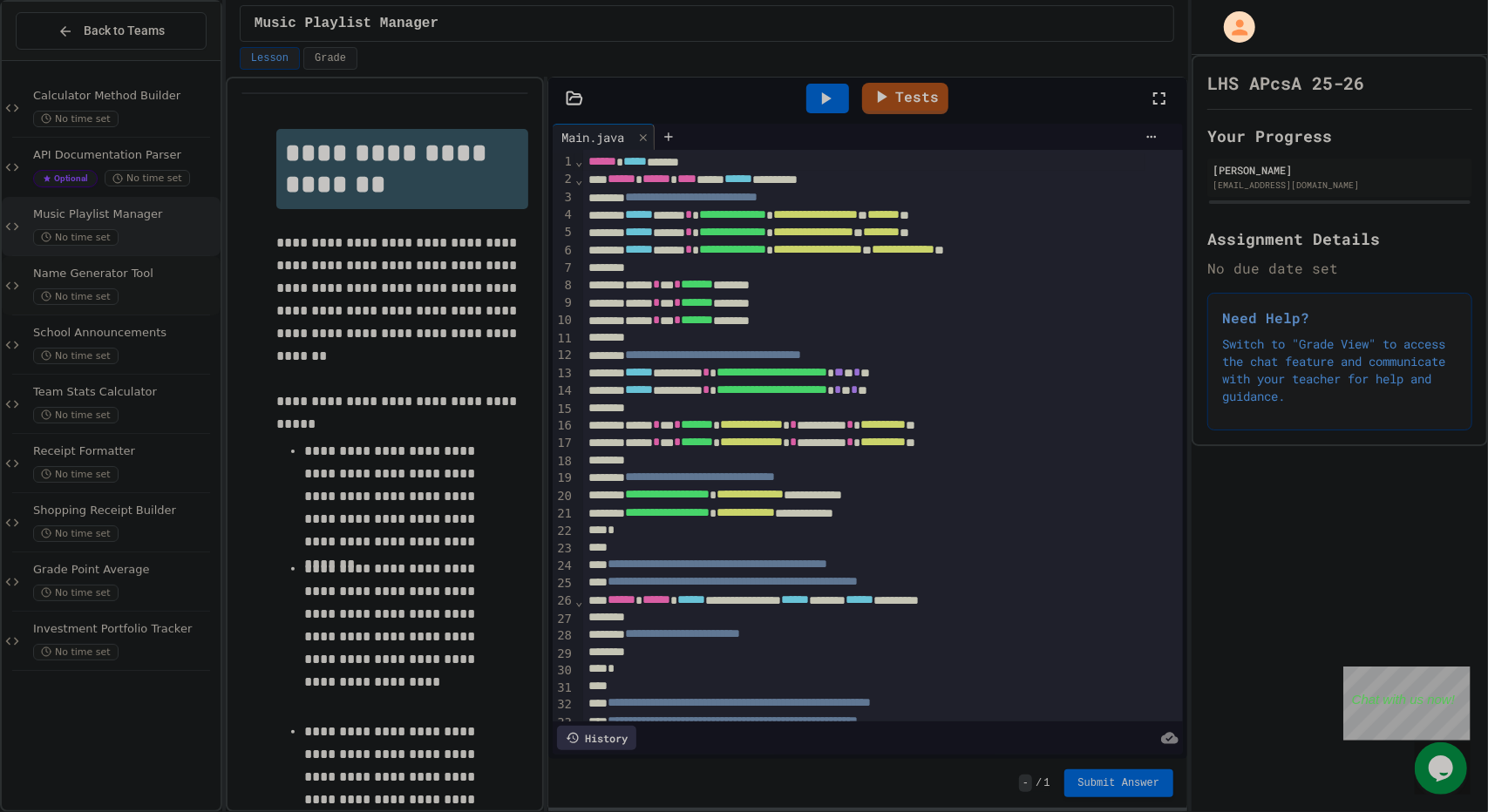
click at [147, 290] on div "No time set" at bounding box center [124, 296] width 184 height 17
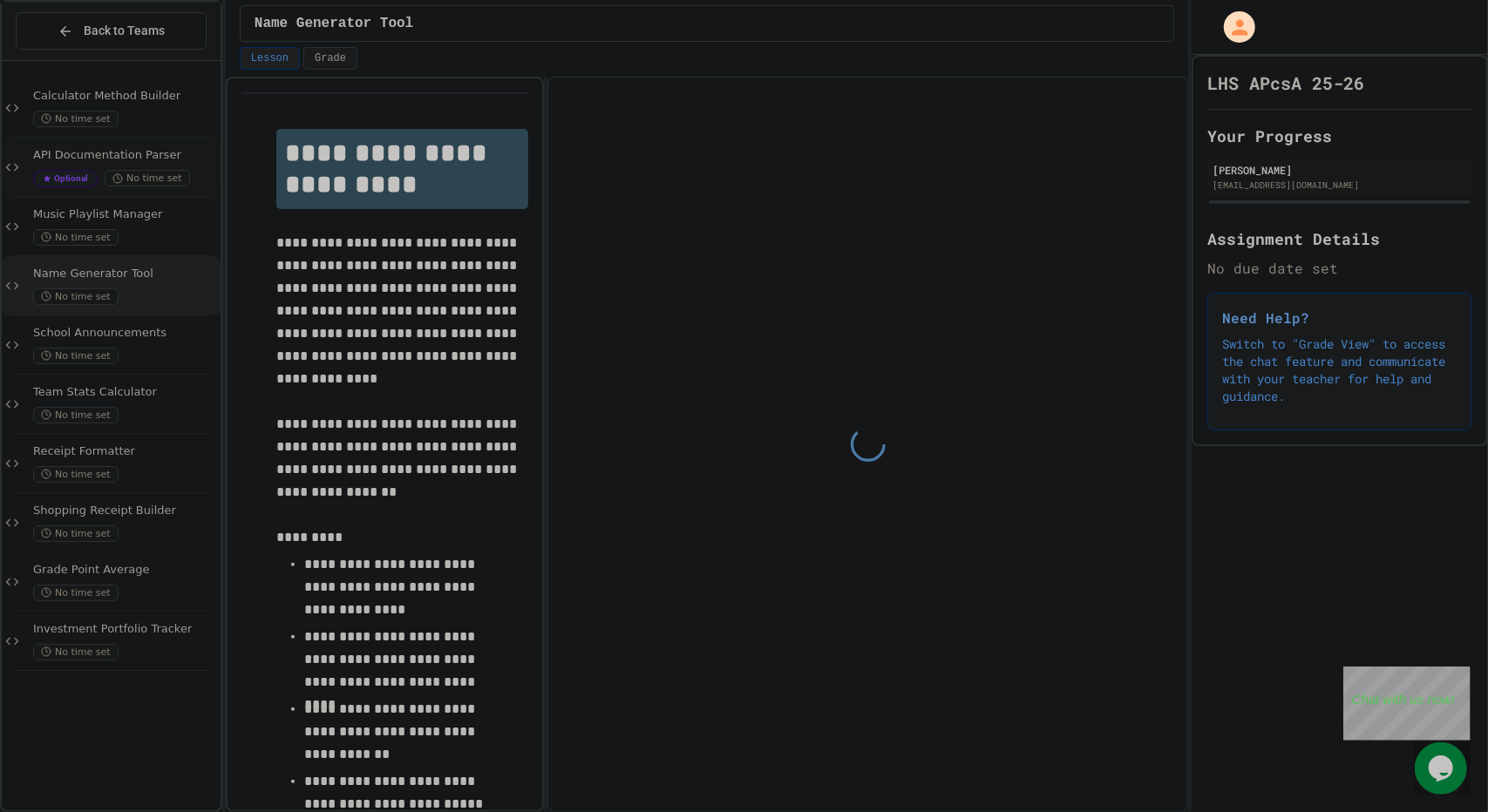
click at [145, 146] on div "API Documentation Parser Optional No time set" at bounding box center [111, 167] width 218 height 60
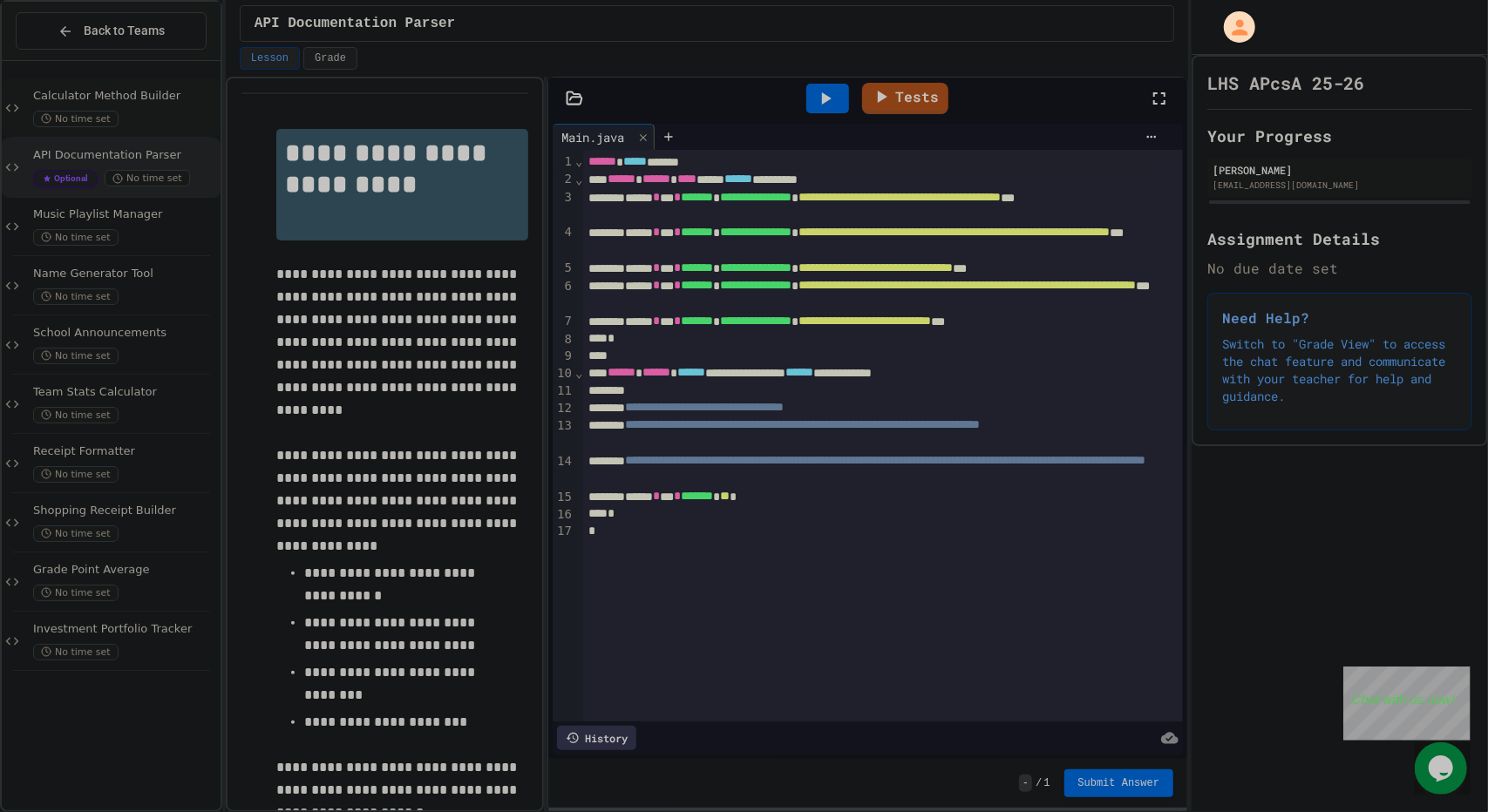
click at [153, 116] on div "No time set" at bounding box center [124, 119] width 184 height 17
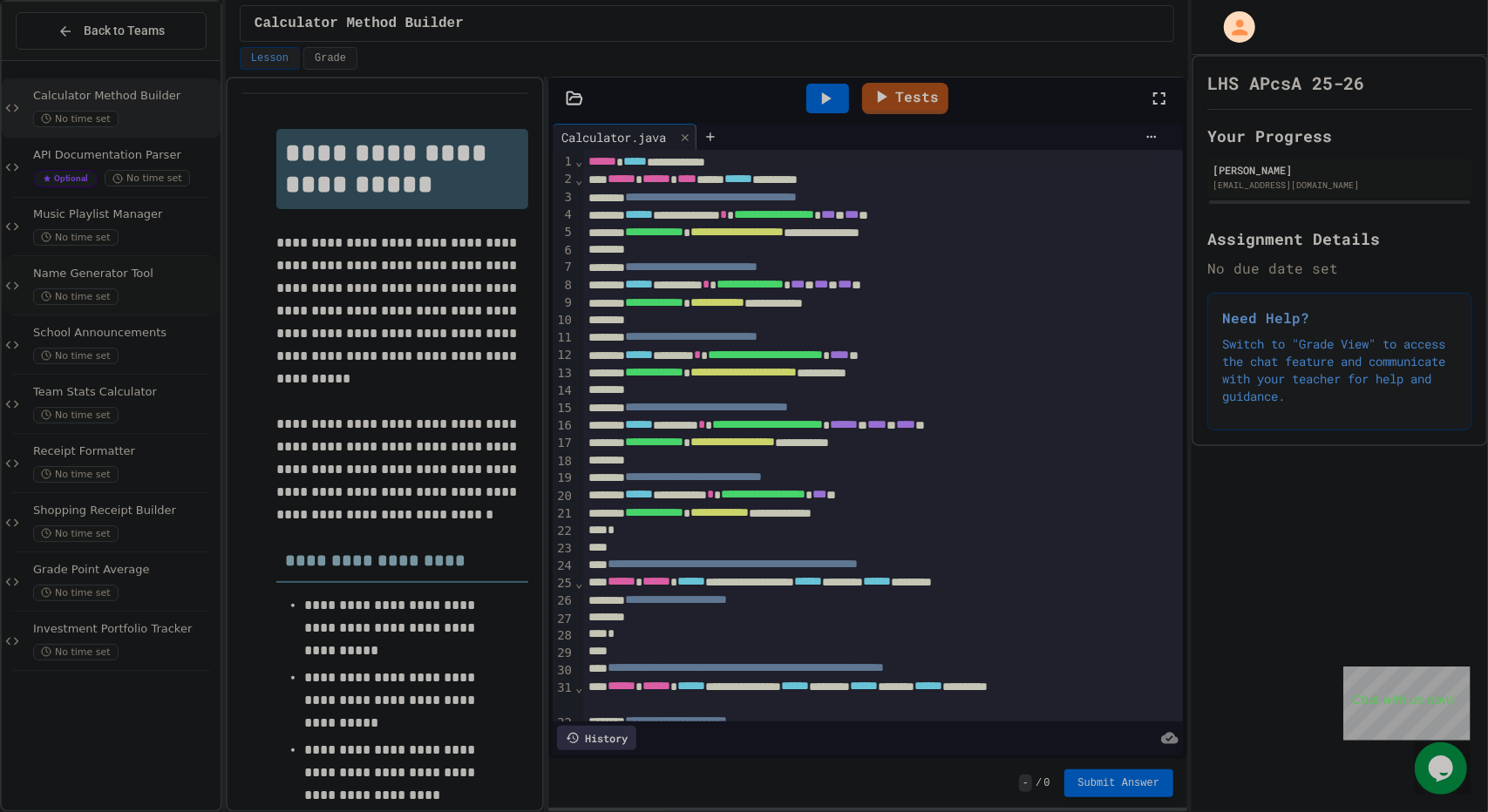
click at [136, 294] on div "No time set" at bounding box center [124, 296] width 184 height 17
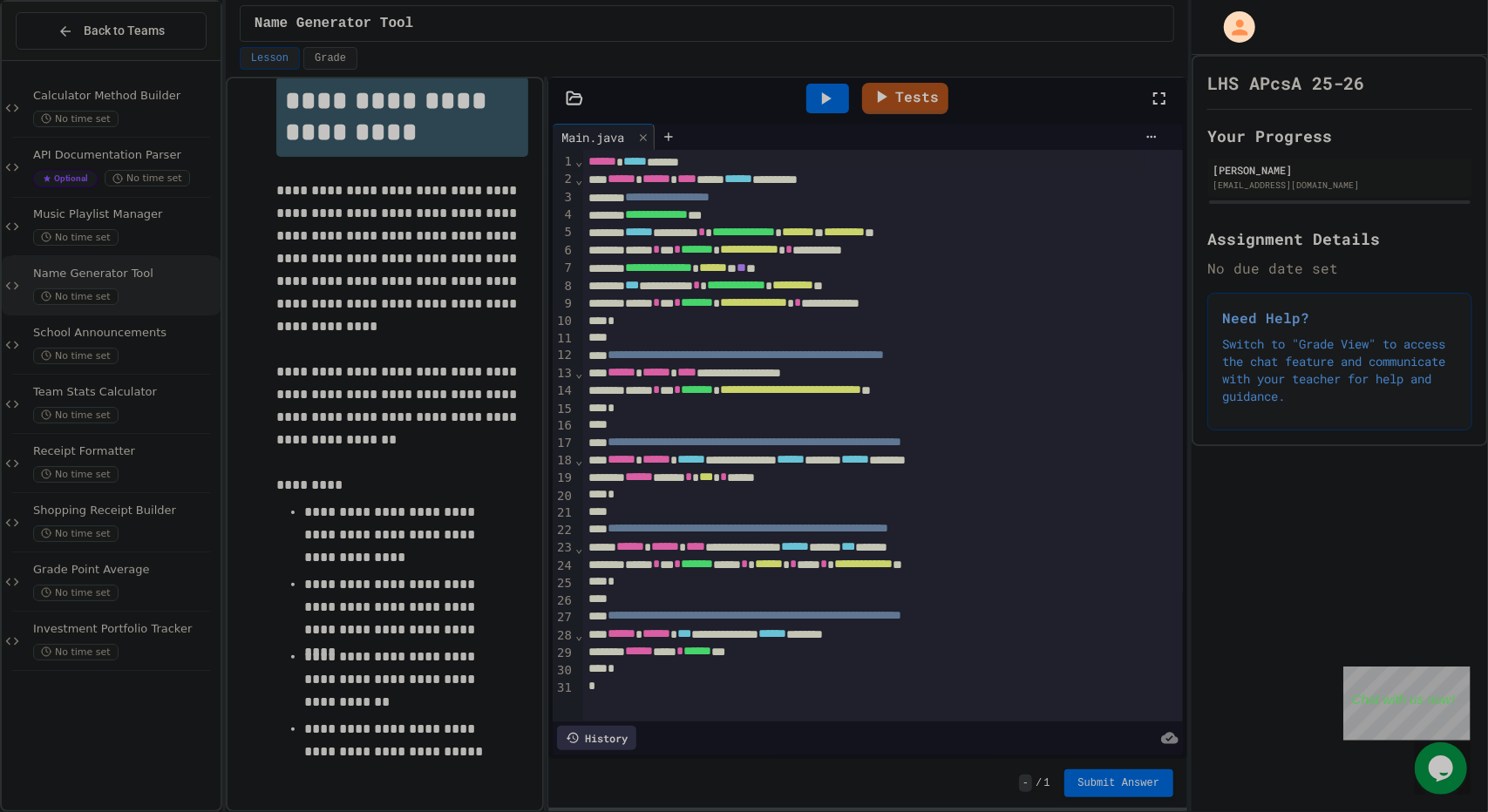
scroll to position [58, 0]
